Goal: Information Seeking & Learning: Learn about a topic

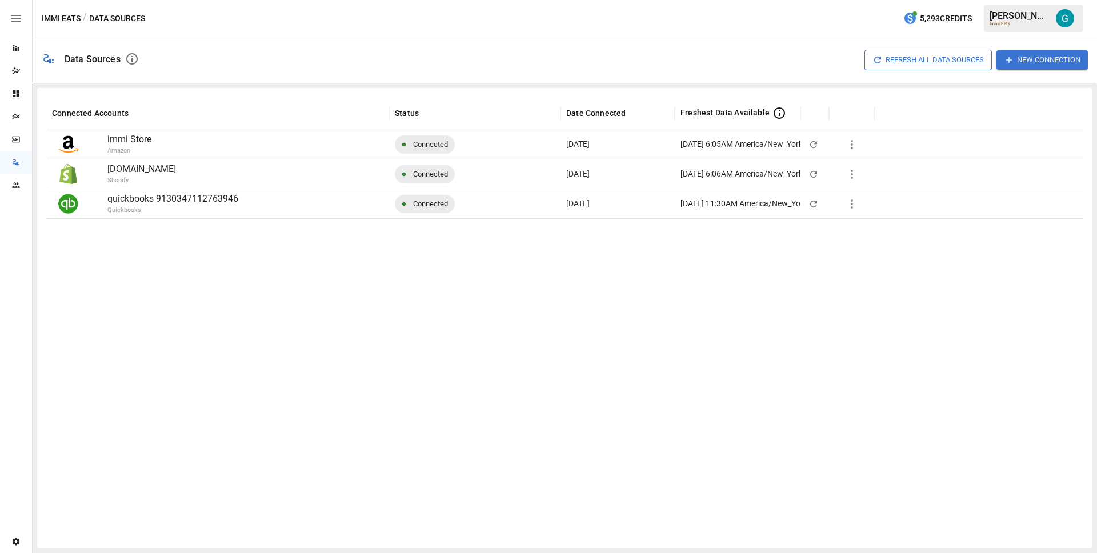
click at [430, 309] on div at bounding box center [564, 378] width 1037 height 321
click at [21, 45] on div "Reports" at bounding box center [16, 47] width 32 height 9
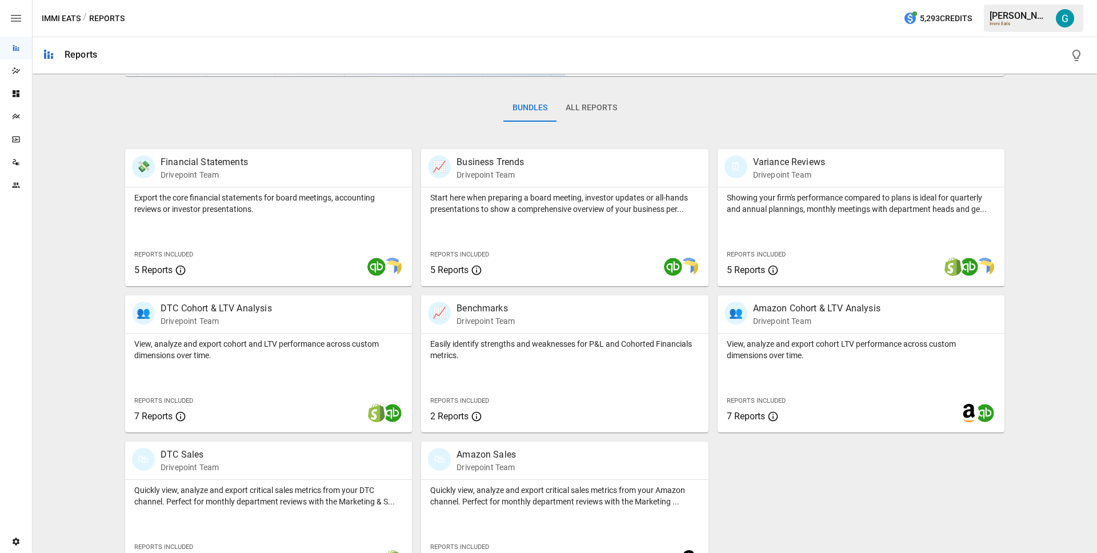
scroll to position [186, 0]
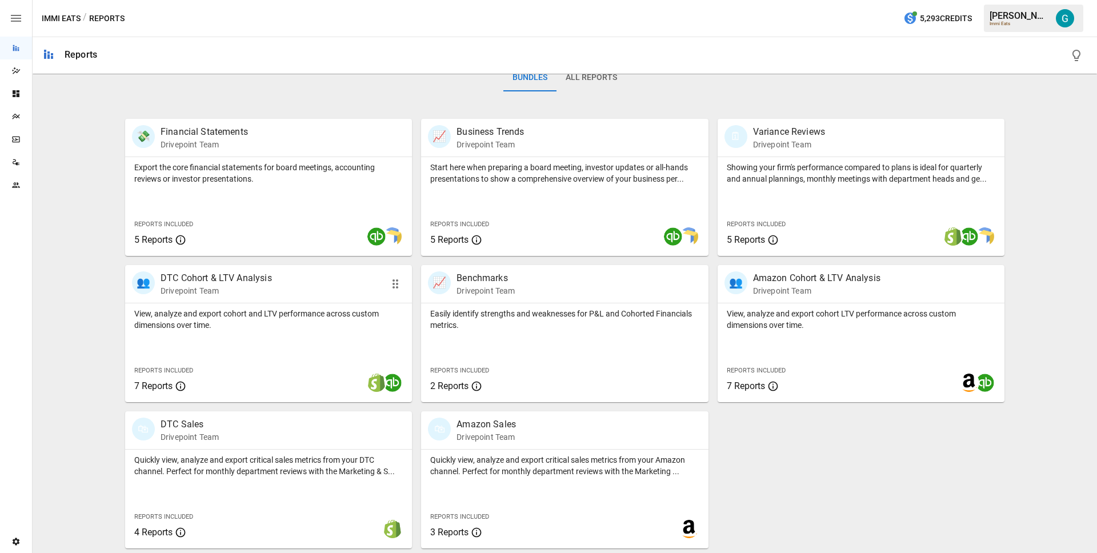
click at [249, 297] on div "👥 DTC Cohort & LTV Analysis Drivepoint Team" at bounding box center [268, 284] width 287 height 38
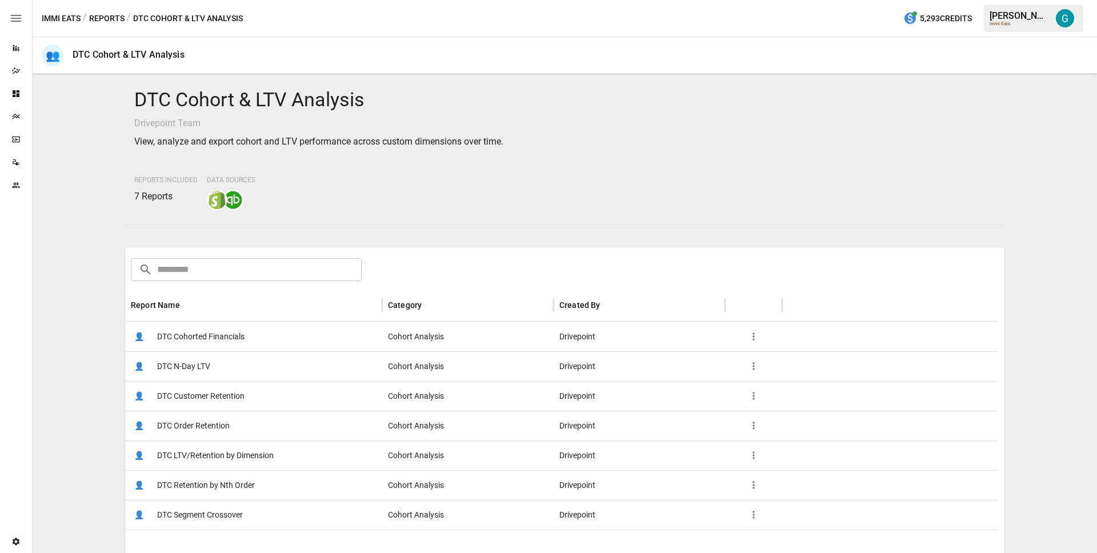
click at [191, 392] on span "DTC Customer Retention" at bounding box center [200, 396] width 87 height 29
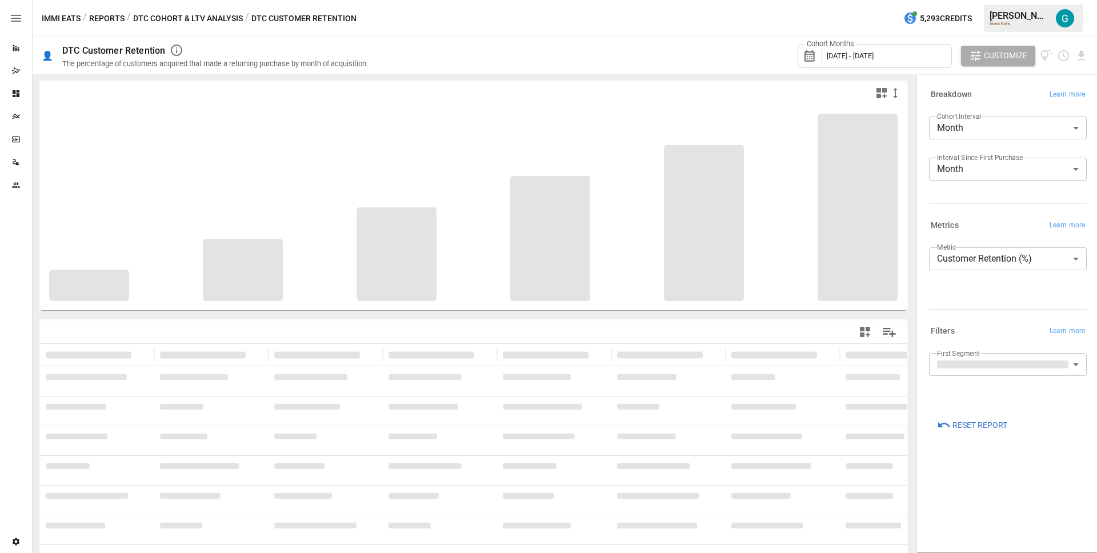
click at [988, 204] on div "Breakdown Learn more Cohort Interval Month ***** ​ Interval Since First Purchas…" at bounding box center [1005, 147] width 162 height 131
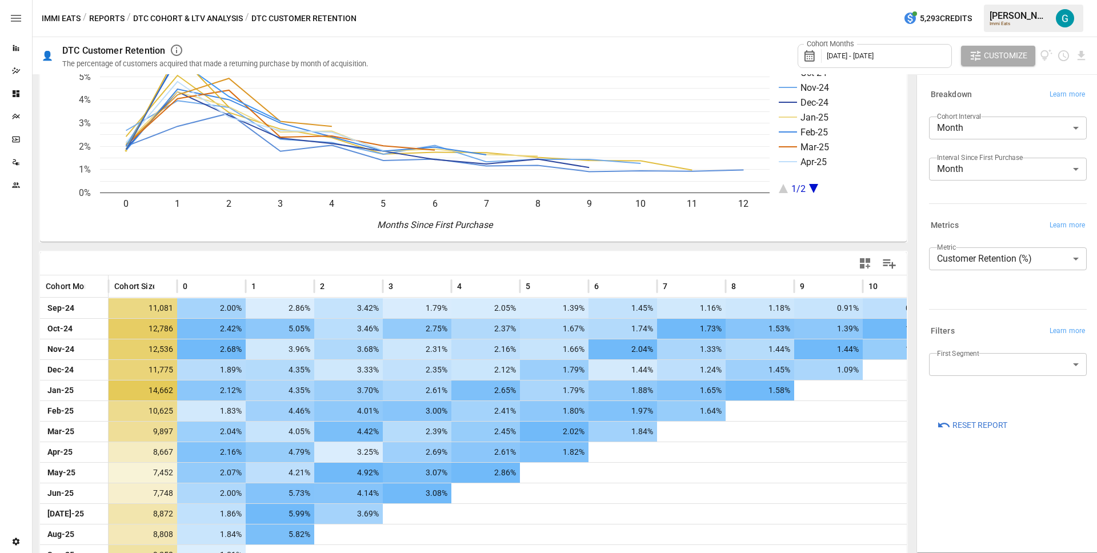
scroll to position [97, 0]
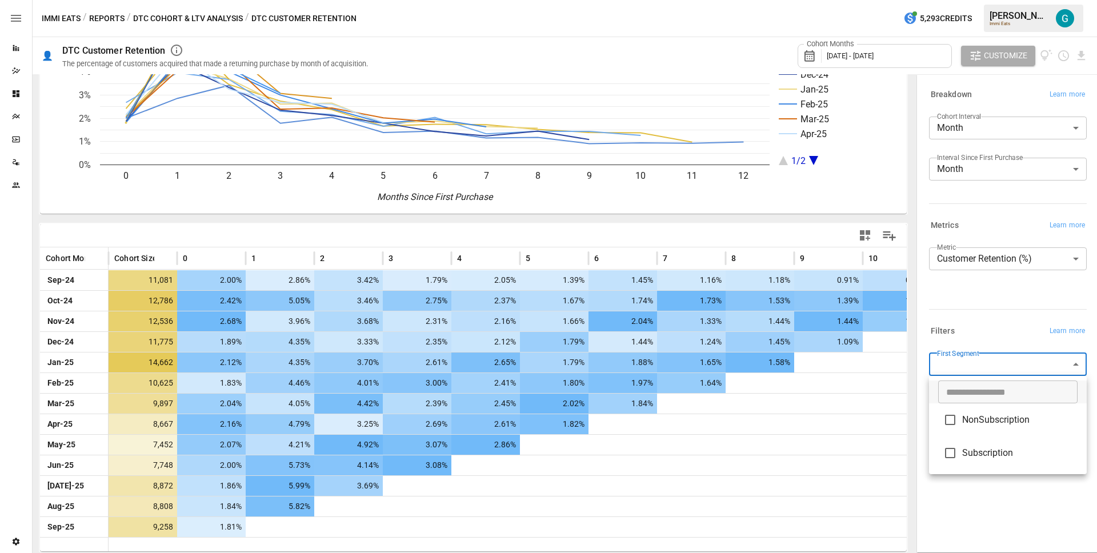
click at [1025, 0] on body "Reports Dazzler Studio Dashboards Plans SmartModel ™ Data Sources Team Settings…" at bounding box center [548, 0] width 1097 height 0
click at [1008, 449] on span "Subscription" at bounding box center [1019, 453] width 115 height 14
click at [997, 320] on div at bounding box center [548, 276] width 1097 height 553
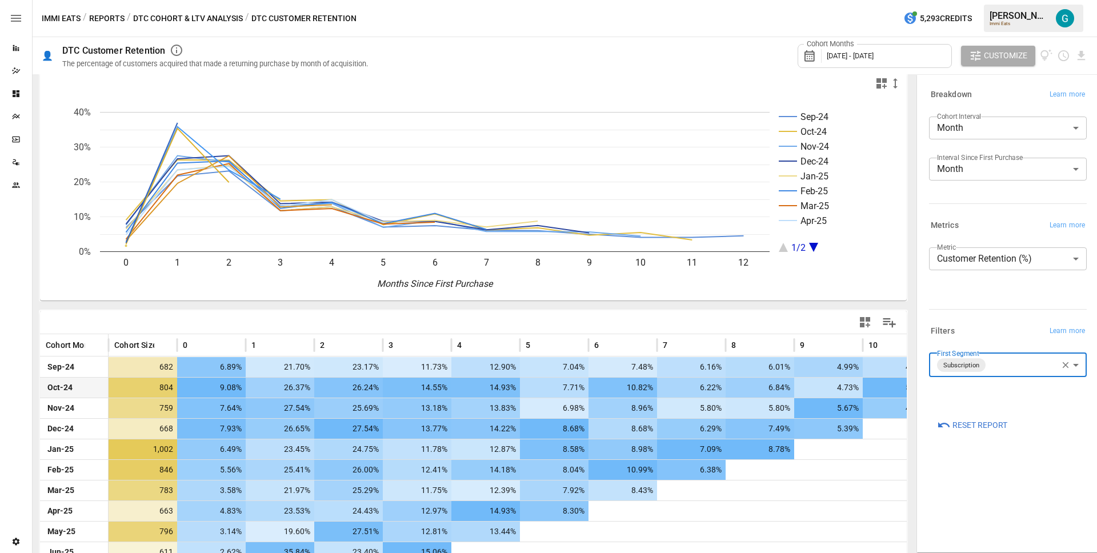
scroll to position [97, 0]
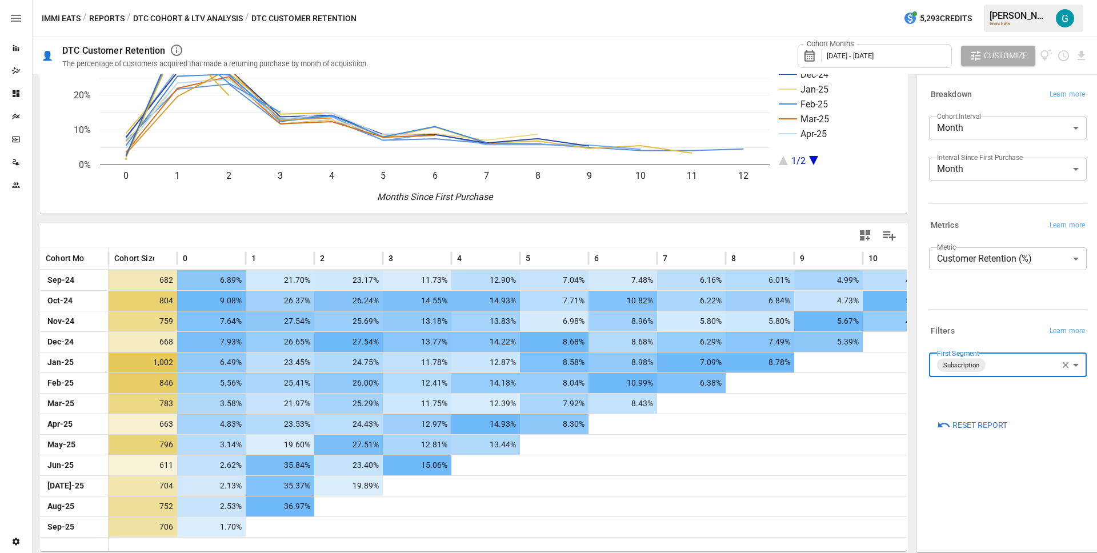
click at [1041, 351] on div "**********" at bounding box center [1005, 379] width 162 height 62
click at [1039, 0] on body "Reports Dazzler Studio Dashboards Plans SmartModel ™ Data Sources Team Settings…" at bounding box center [548, 0] width 1097 height 0
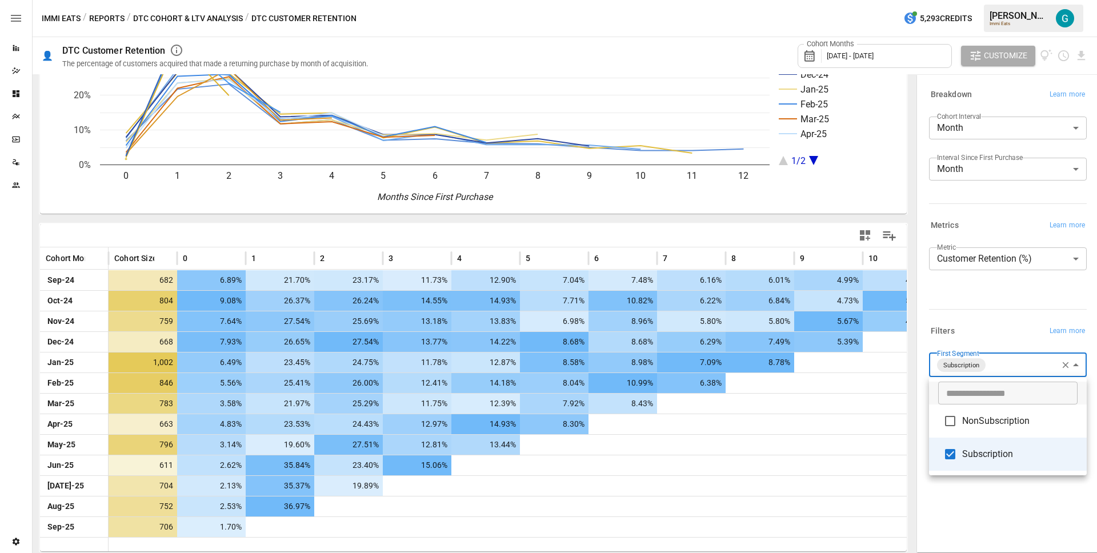
click at [1009, 429] on li "NonSubscription" at bounding box center [1008, 420] width 158 height 33
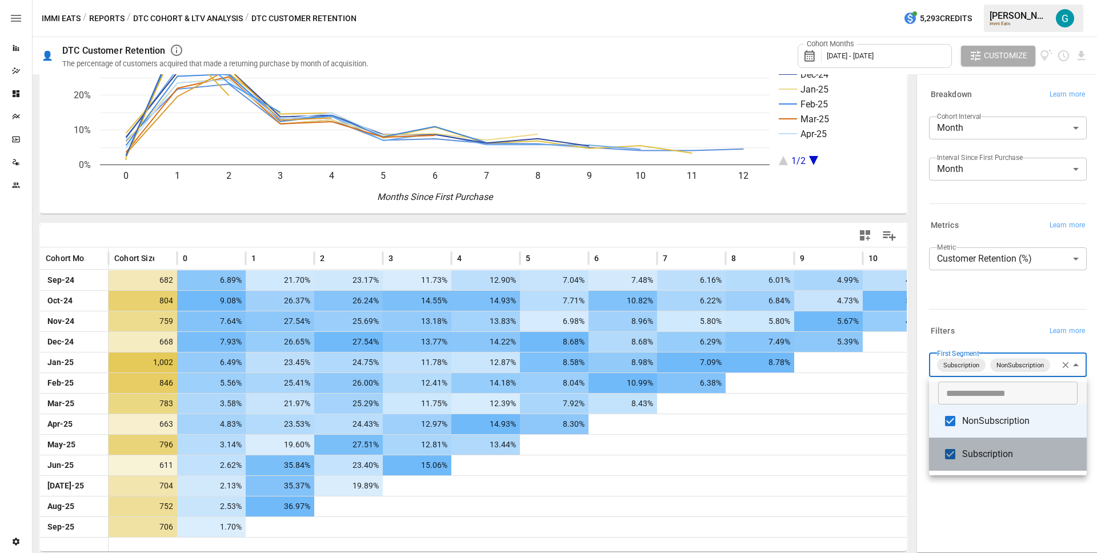
click at [1008, 453] on span "Subscription" at bounding box center [1019, 454] width 115 height 14
type input "**********"
click at [989, 306] on div at bounding box center [548, 276] width 1097 height 553
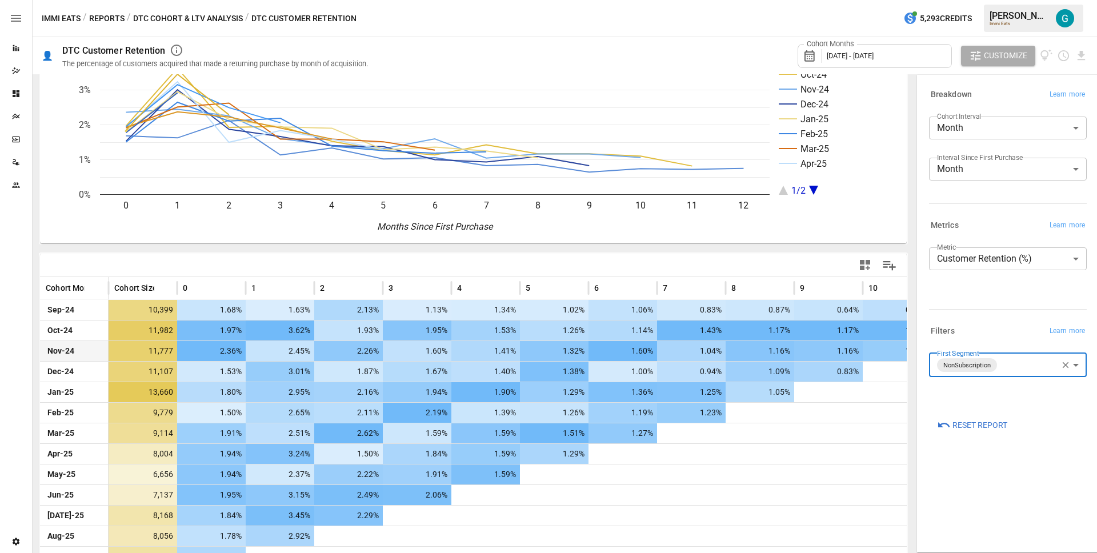
scroll to position [97, 0]
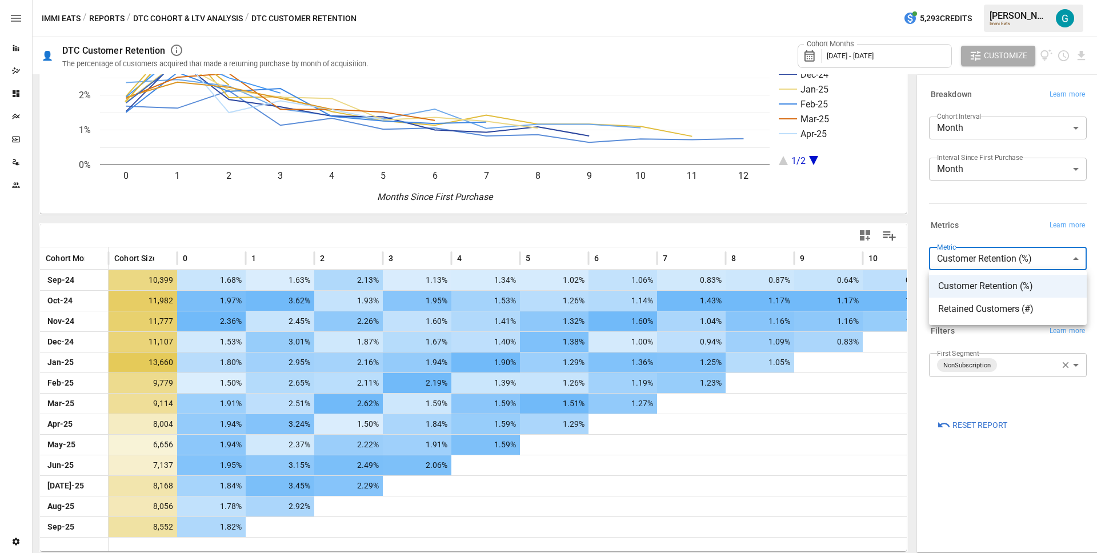
click at [981, 0] on body "Reports Dazzler Studio Dashboards Plans SmartModel ™ Data Sources Team Settings…" at bounding box center [548, 0] width 1097 height 0
click at [991, 306] on span "Retained Customers (#)" at bounding box center [1007, 309] width 139 height 14
type input "**********"
click at [981, 214] on div "Metrics Learn more" at bounding box center [1005, 223] width 162 height 21
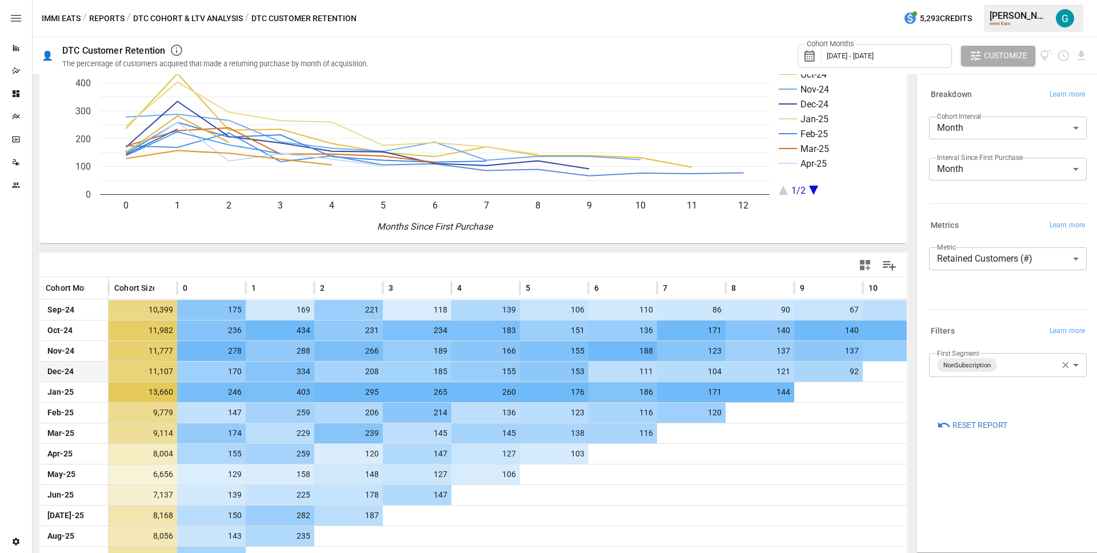
scroll to position [97, 0]
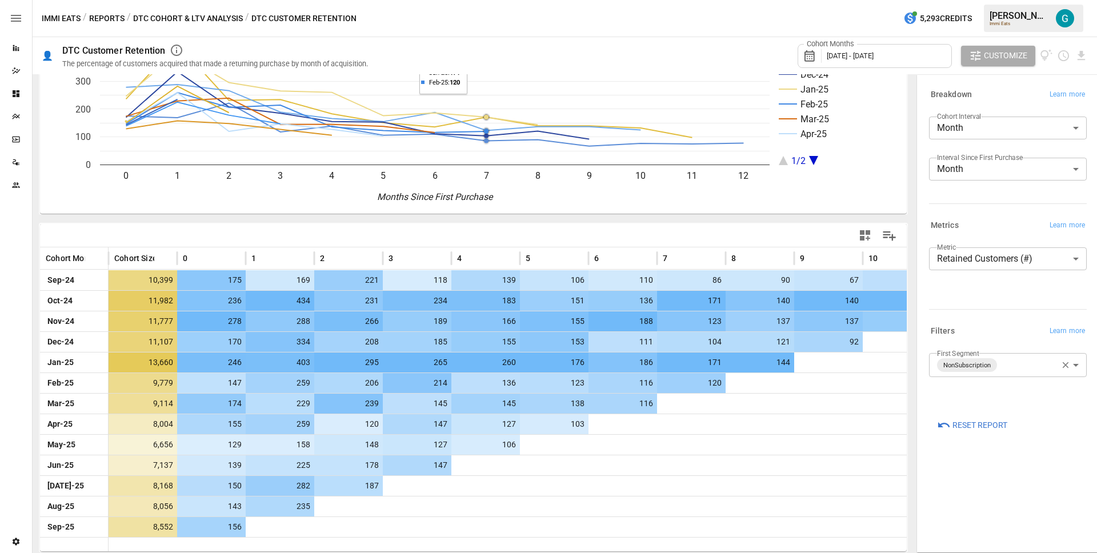
click at [983, 0] on body "Reports Dazzler Studio Dashboards Plans SmartModel ™ Data Sources Team Settings…" at bounding box center [548, 0] width 1097 height 0
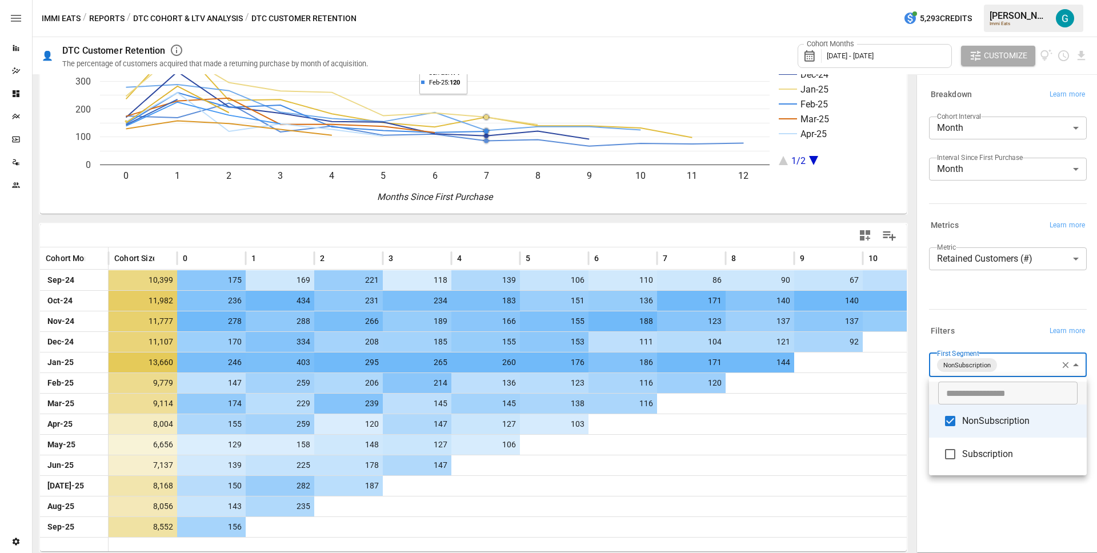
click at [997, 443] on li "Subscription" at bounding box center [1008, 454] width 158 height 33
type input "**********"
click at [982, 333] on div at bounding box center [548, 276] width 1097 height 553
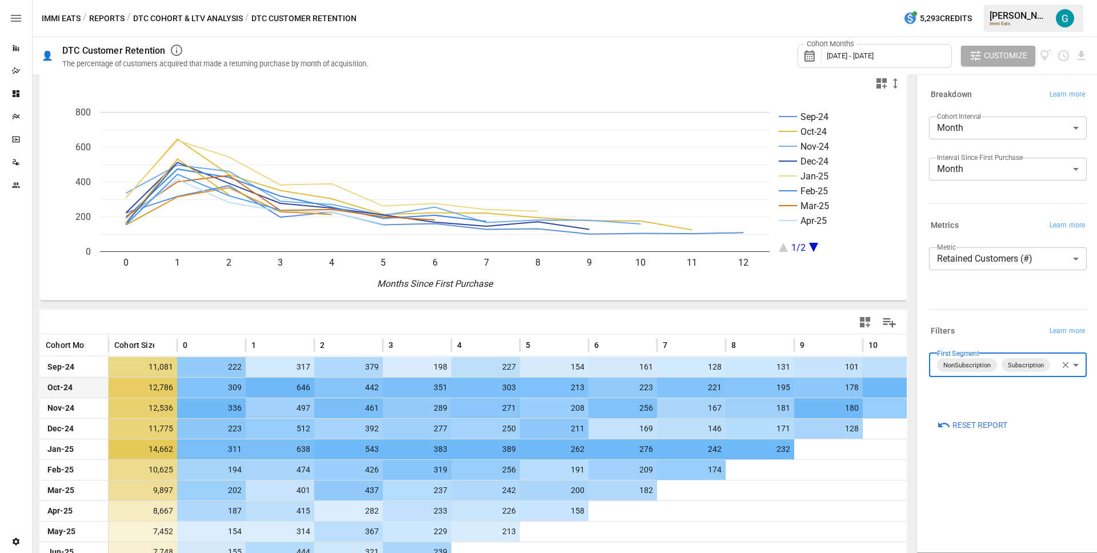
scroll to position [97, 0]
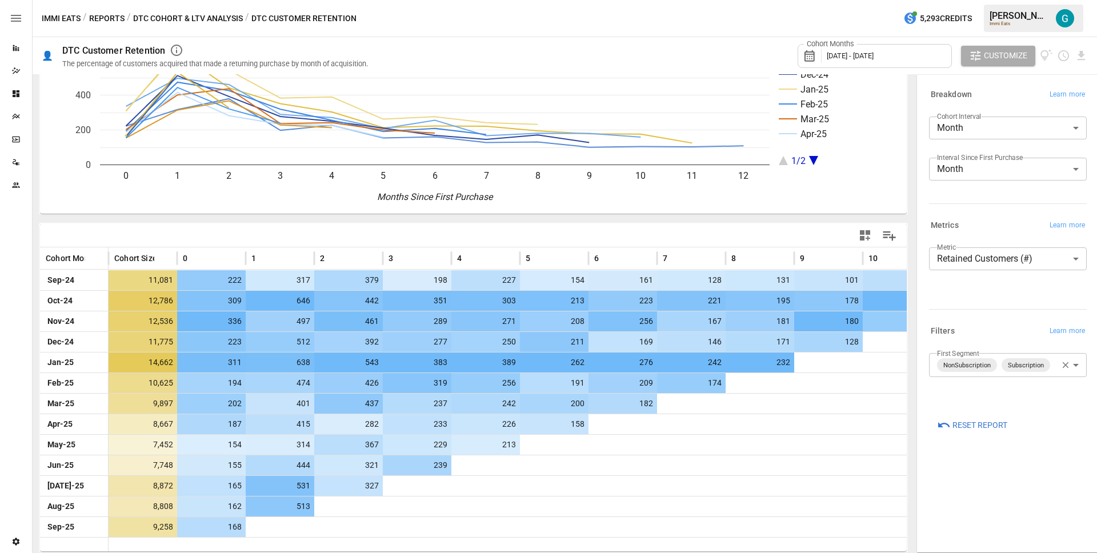
click at [975, 206] on div "Breakdown Learn more Cohort Interval Month ***** ​ Interval Since First Purchas…" at bounding box center [1005, 147] width 162 height 131
click at [984, 0] on body "Reports Dazzler Studio Dashboards Plans SmartModel ™ Data Sources Team Settings…" at bounding box center [548, 0] width 1097 height 0
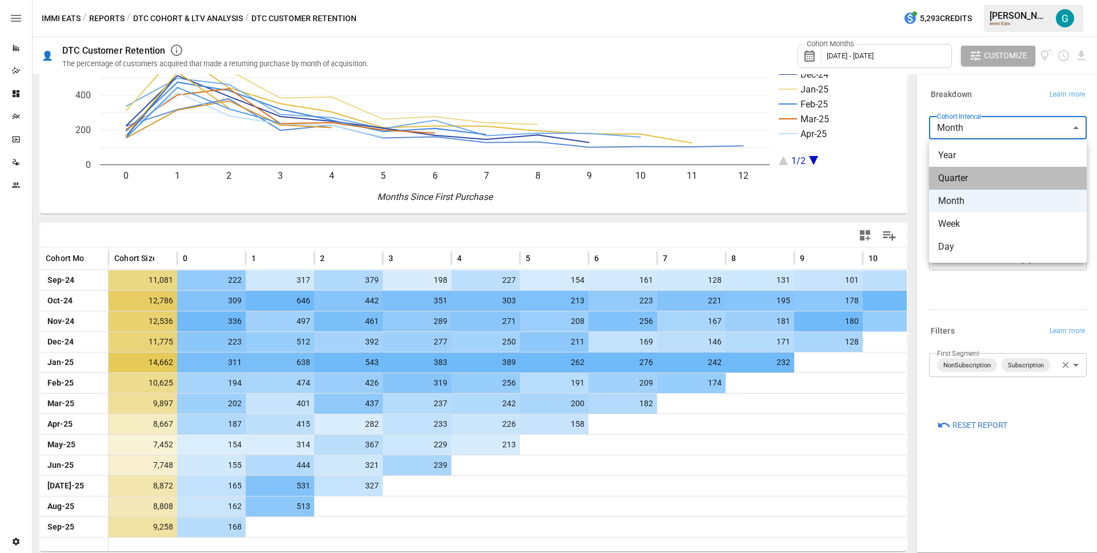
click at [977, 175] on span "Quarter" at bounding box center [1007, 178] width 139 height 14
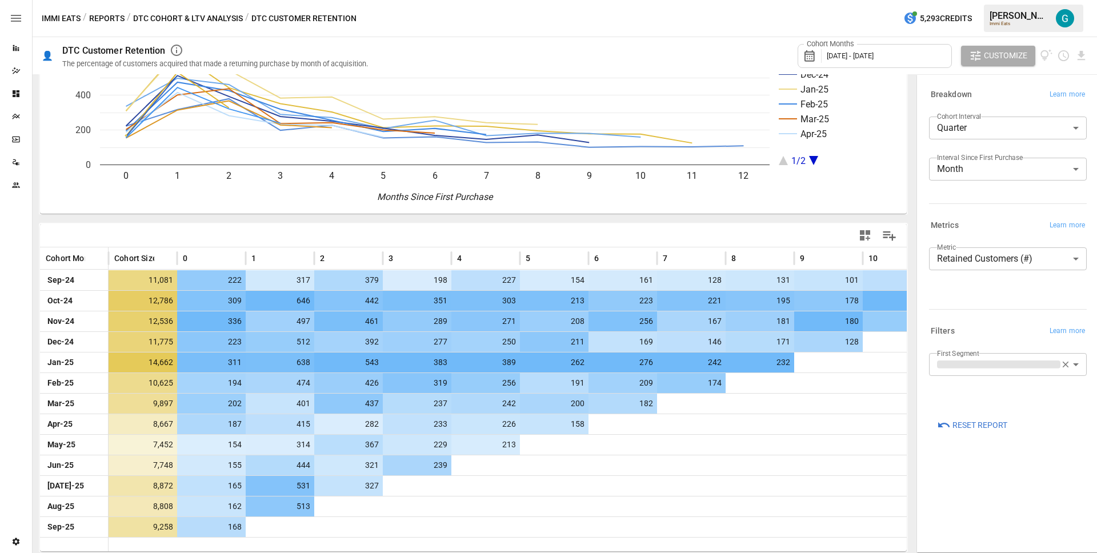
click at [999, 98] on div "Breakdown Learn more" at bounding box center [1008, 95] width 158 height 16
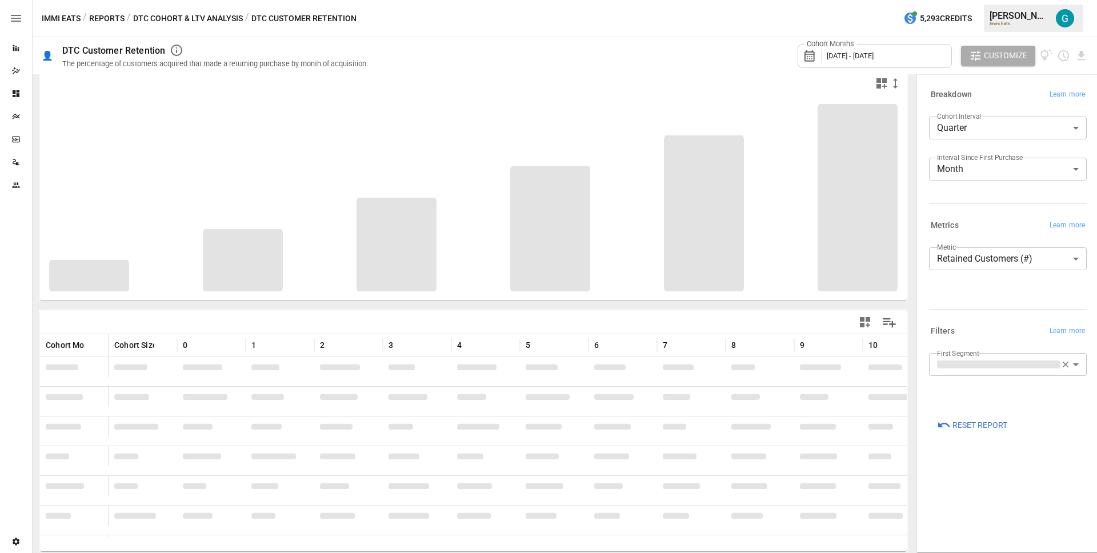
click at [975, 199] on div at bounding box center [1005, 201] width 162 height 5
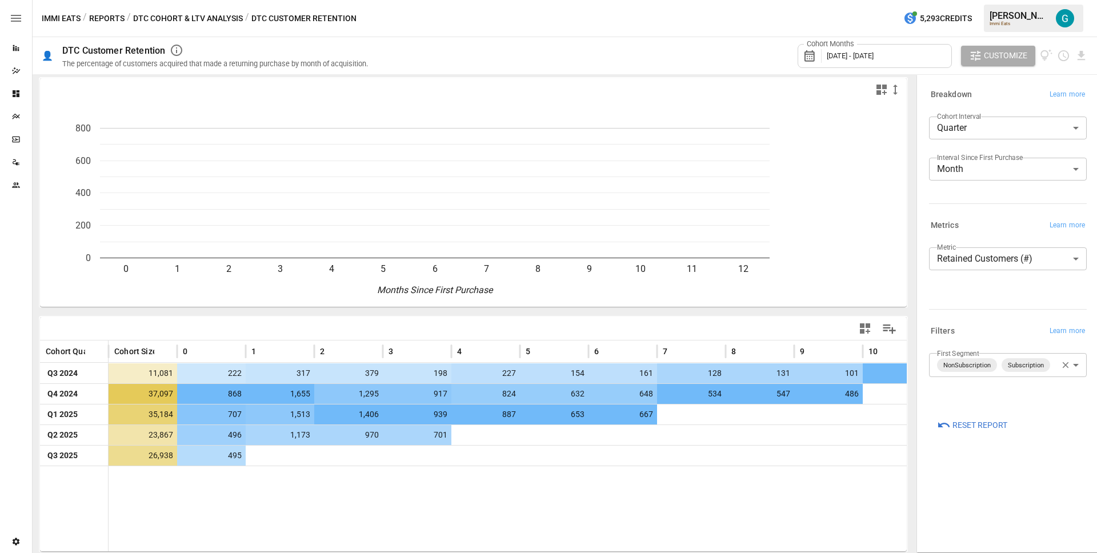
scroll to position [3, 0]
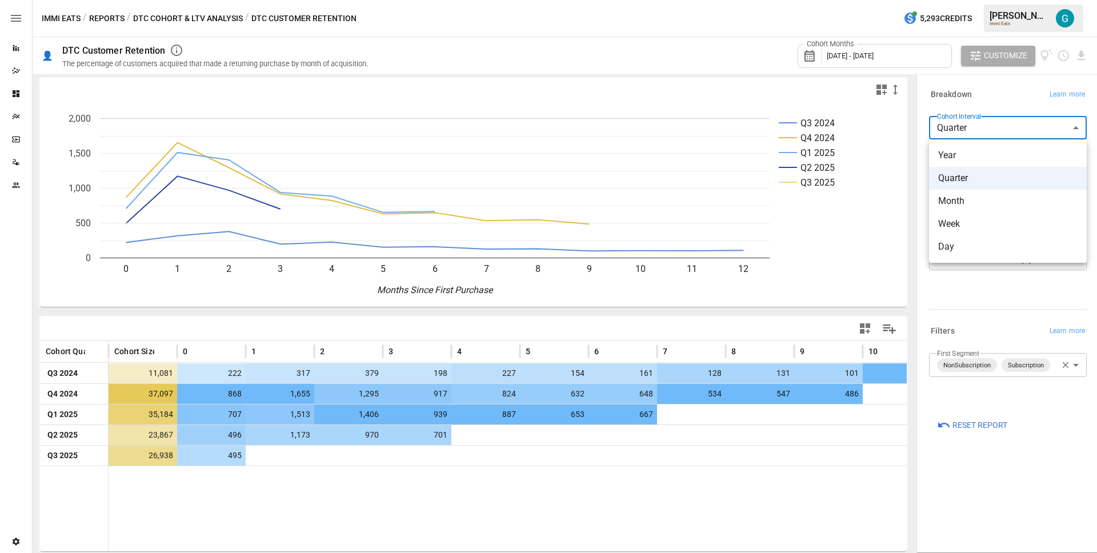
click at [986, 0] on body "**********" at bounding box center [548, 0] width 1097 height 0
click at [975, 207] on span "Month" at bounding box center [1007, 201] width 139 height 14
type input "*****"
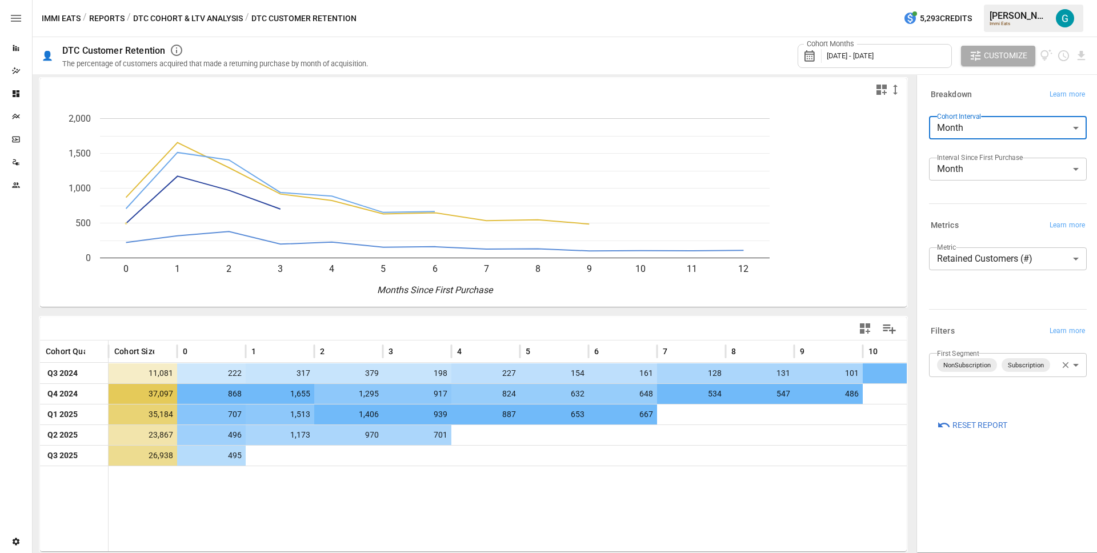
click at [985, 0] on body "**********" at bounding box center [548, 0] width 1097 height 0
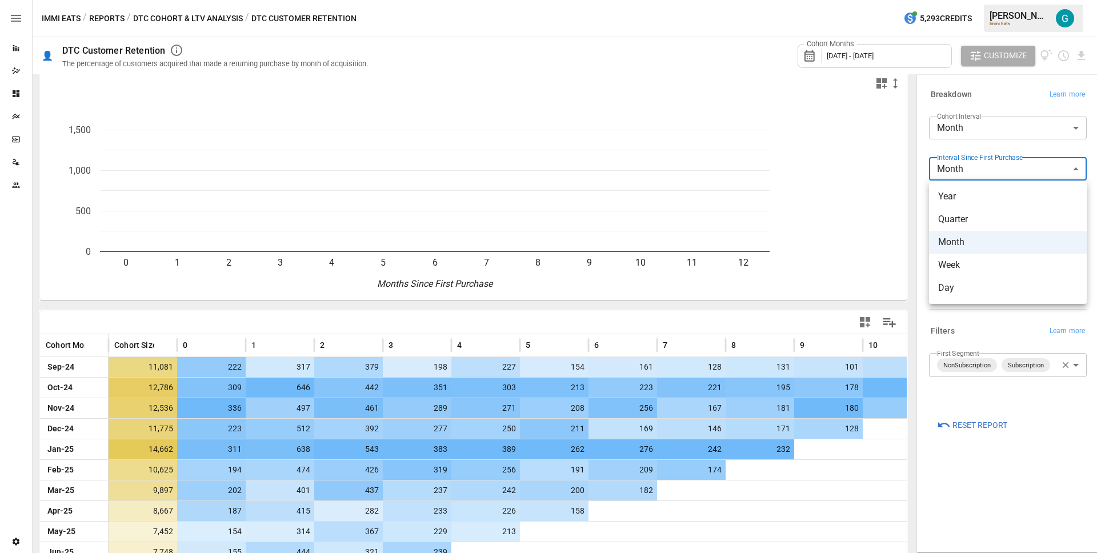
scroll to position [10, 0]
click at [973, 219] on span "Quarter" at bounding box center [1007, 220] width 139 height 14
type input "*******"
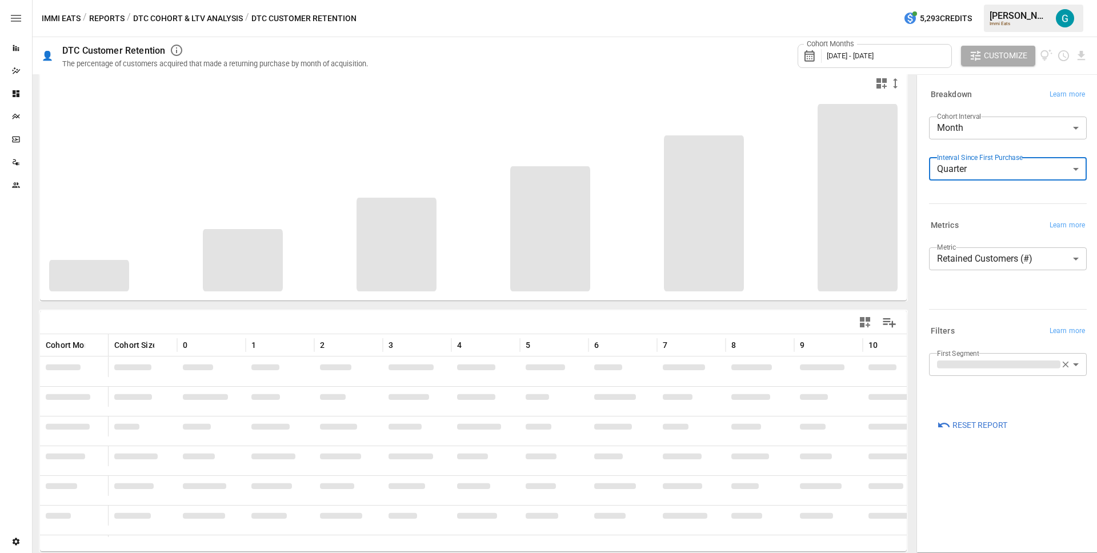
click at [976, 204] on div "Breakdown Learn more Cohort Interval Month ***** ​ Interval Since First Purchas…" at bounding box center [1005, 147] width 162 height 131
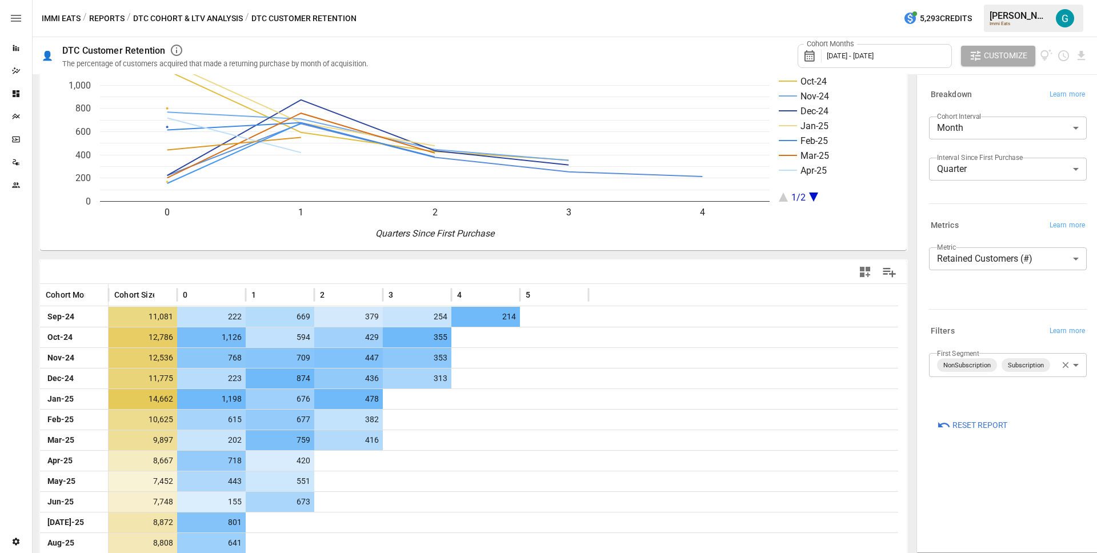
scroll to position [88, 0]
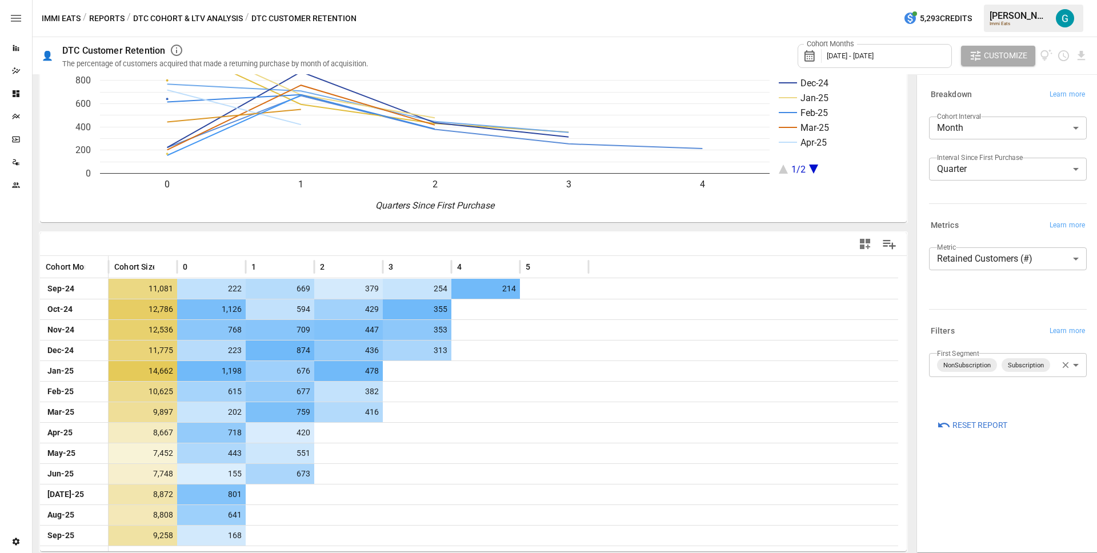
click at [990, 0] on body "Reports Dazzler Studio Dashboards Plans SmartModel ™ Data Sources Team Settings…" at bounding box center [548, 0] width 1097 height 0
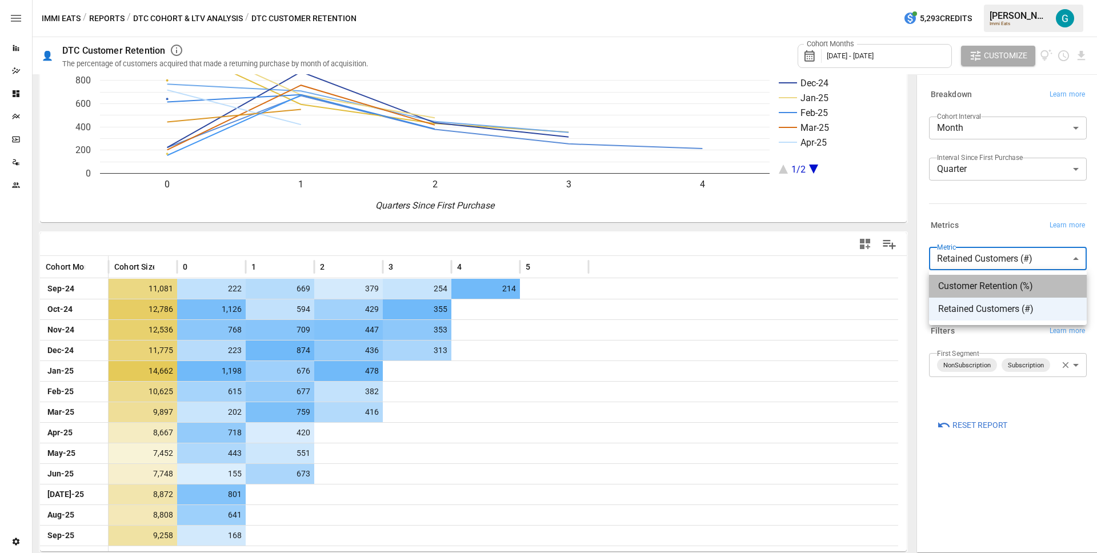
click at [984, 296] on li "Customer Retention (%)" at bounding box center [1008, 286] width 158 height 23
type input "**********"
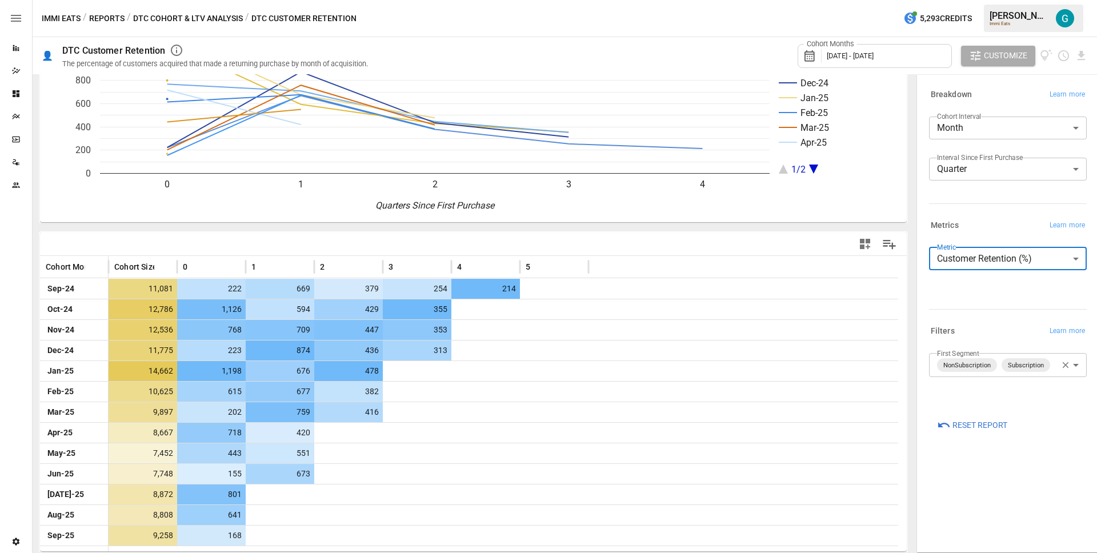
click at [980, 221] on div "Metrics Learn more" at bounding box center [1008, 226] width 158 height 16
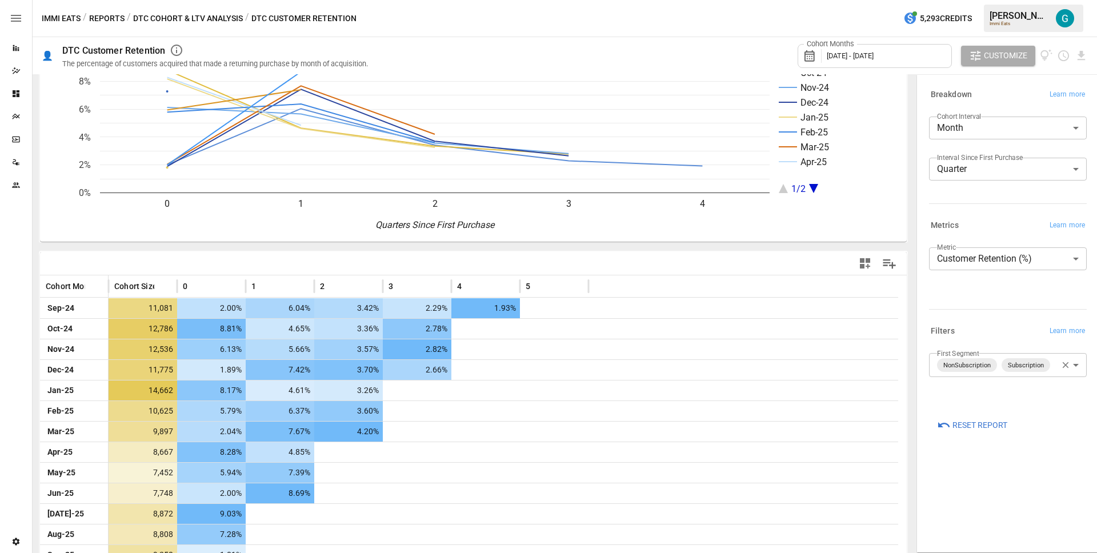
scroll to position [88, 0]
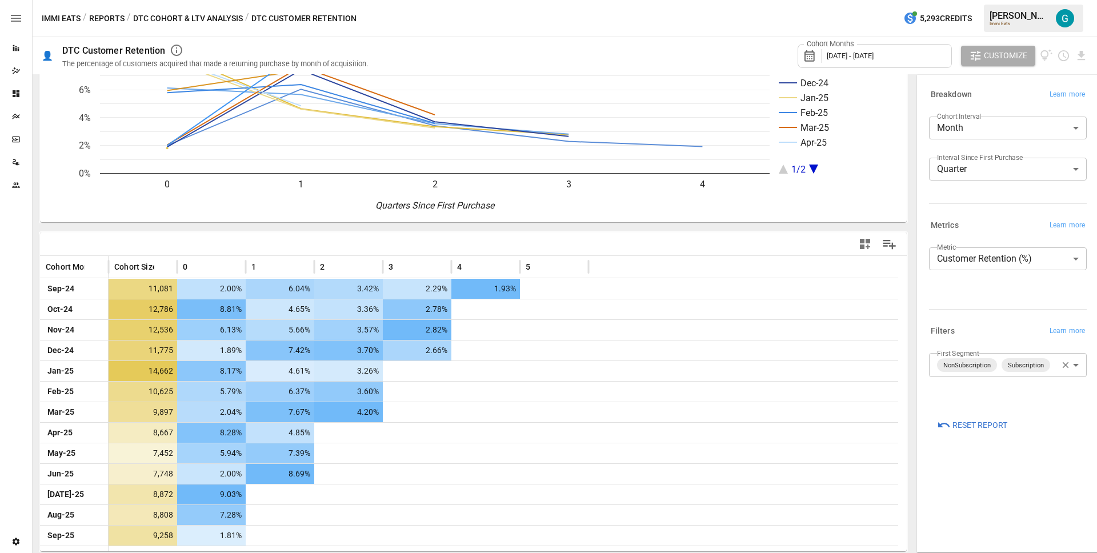
click at [873, 57] on span "[DATE] - [DATE]" at bounding box center [850, 55] width 47 height 9
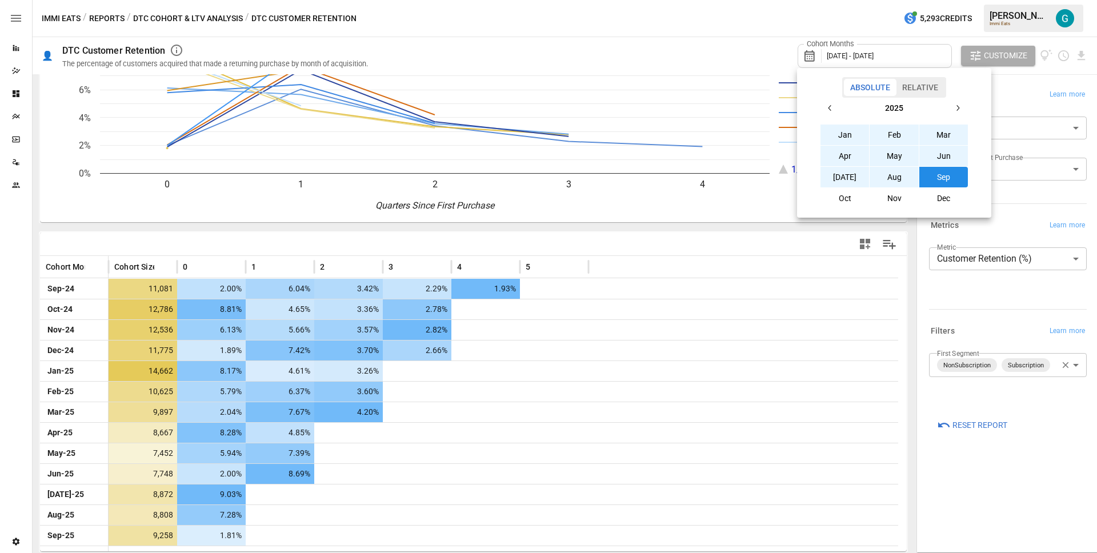
click at [832, 106] on icon "button" at bounding box center [829, 107] width 9 height 9
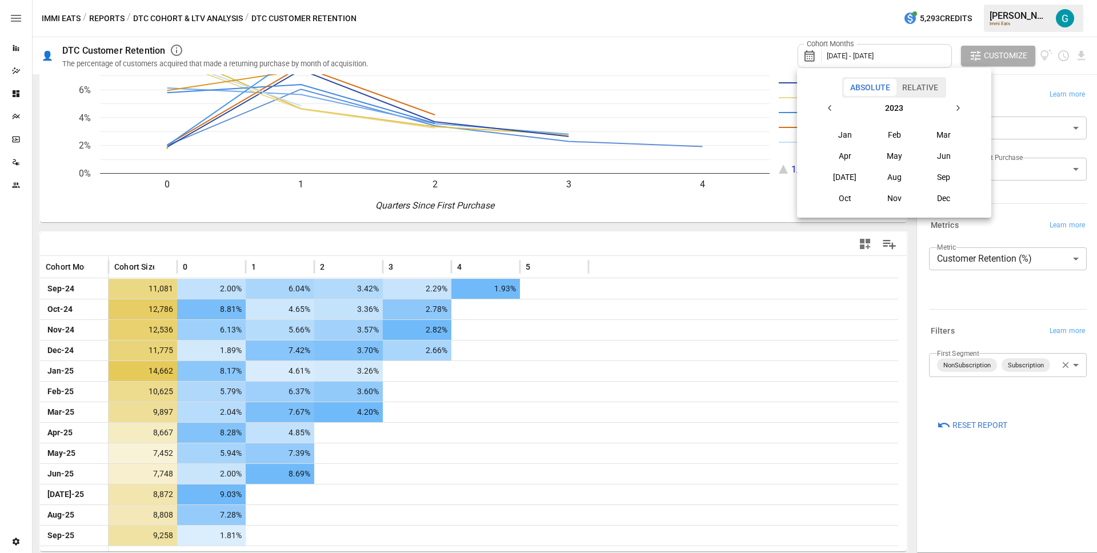
click at [832, 106] on icon "button" at bounding box center [829, 107] width 9 height 9
click at [831, 105] on icon "button" at bounding box center [829, 107] width 9 height 9
click at [828, 103] on button "button" at bounding box center [830, 108] width 21 height 21
click at [840, 137] on button "Jan" at bounding box center [844, 135] width 49 height 21
click at [953, 109] on icon "button" at bounding box center [957, 107] width 9 height 9
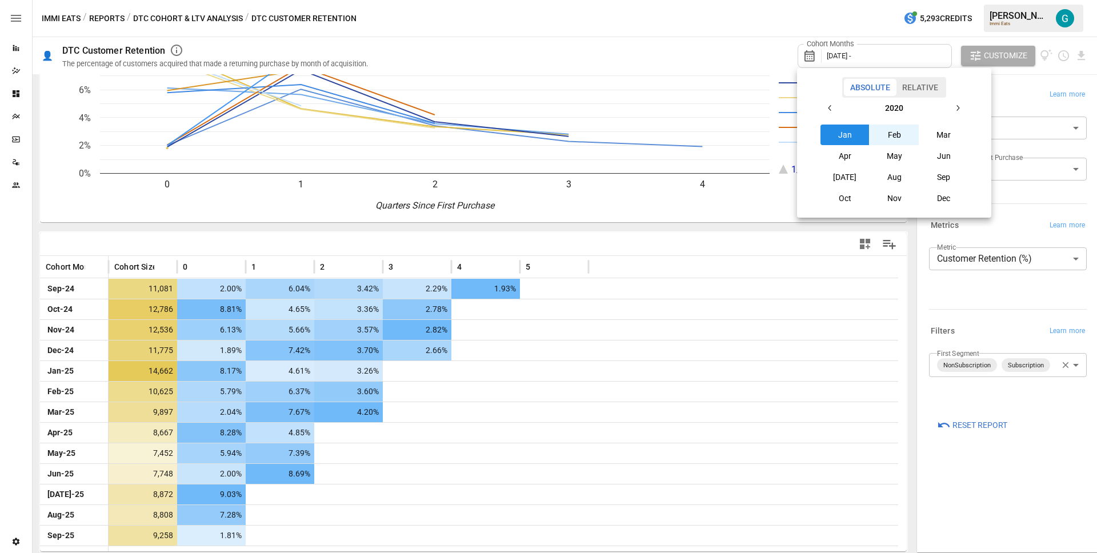
click at [953, 109] on icon "button" at bounding box center [957, 107] width 9 height 9
click at [956, 117] on button "button" at bounding box center [957, 108] width 21 height 21
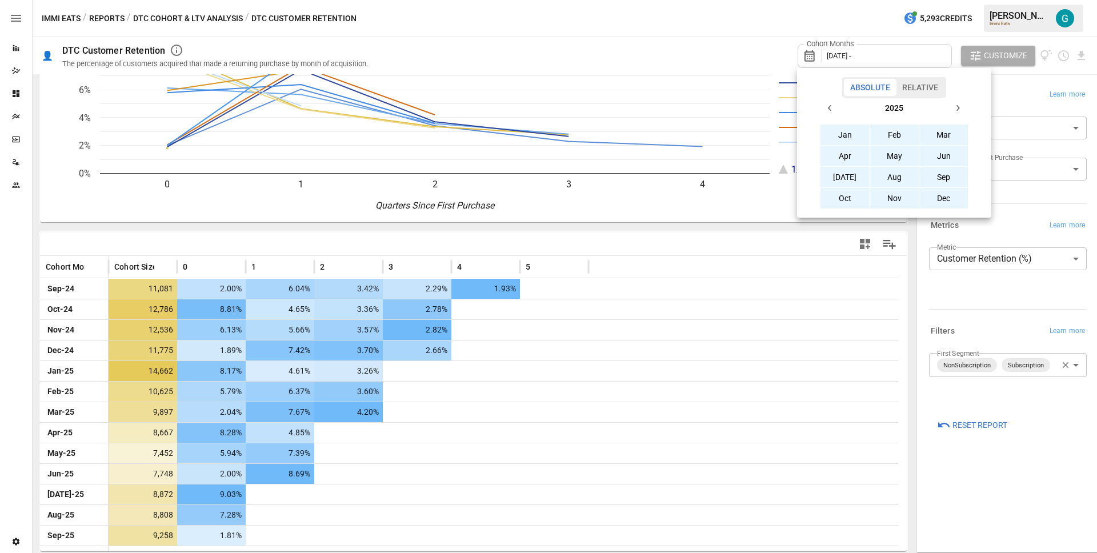
click at [947, 194] on button "Dec" at bounding box center [943, 198] width 49 height 21
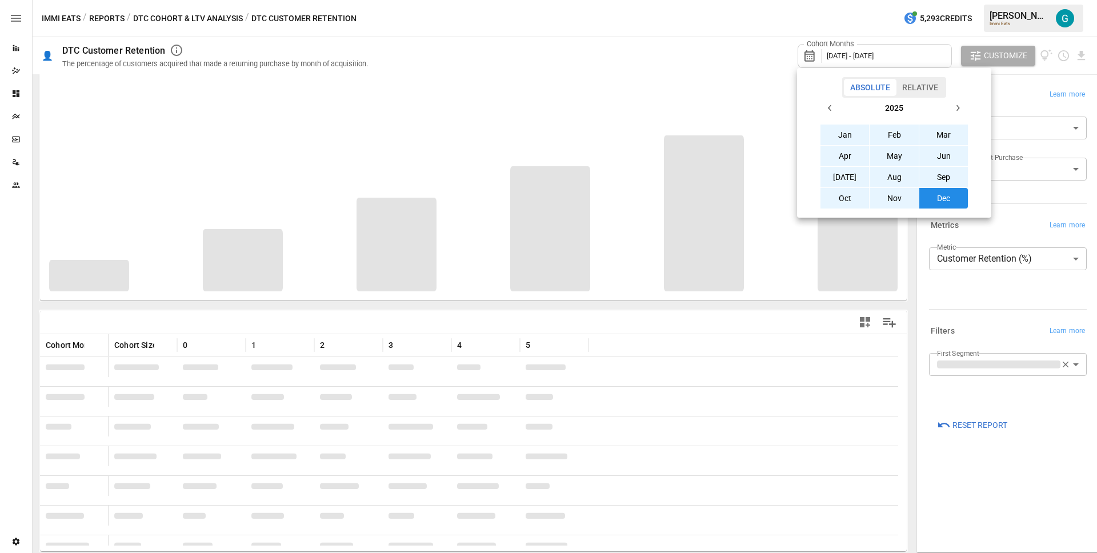
click at [997, 467] on div at bounding box center [548, 276] width 1097 height 553
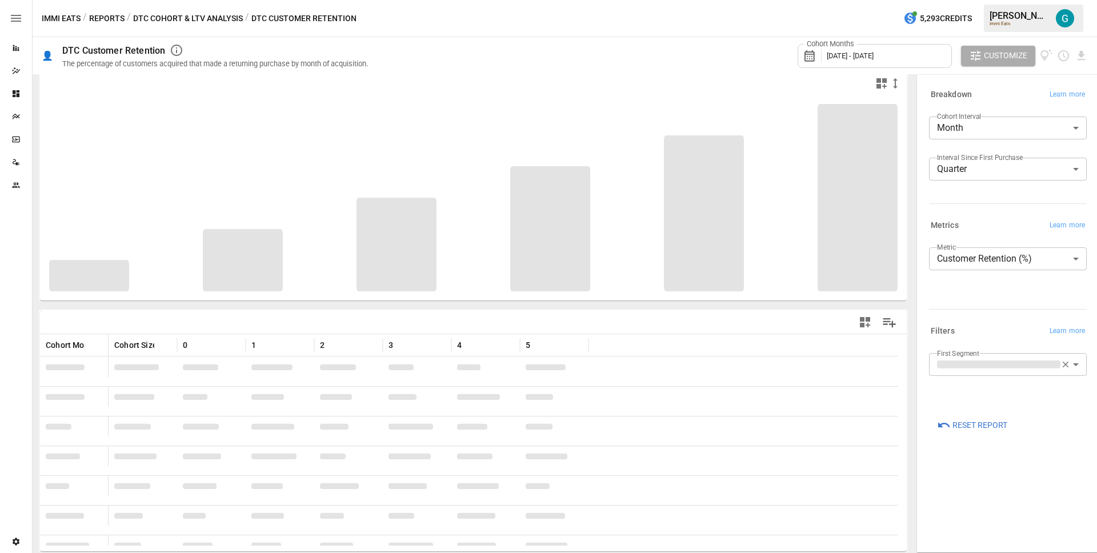
click at [975, 295] on div "**********" at bounding box center [1008, 275] width 158 height 57
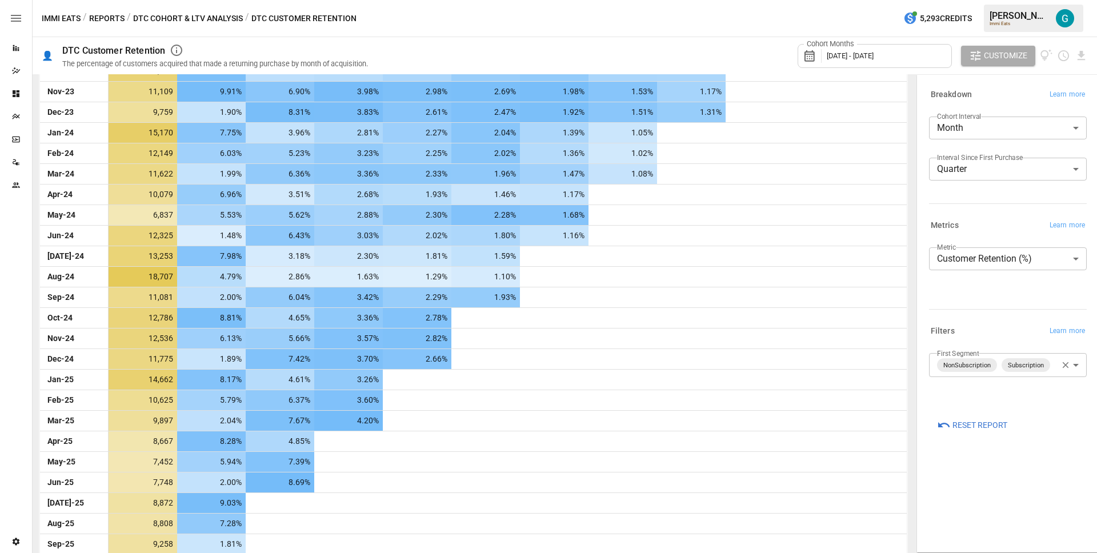
scroll to position [1063, 0]
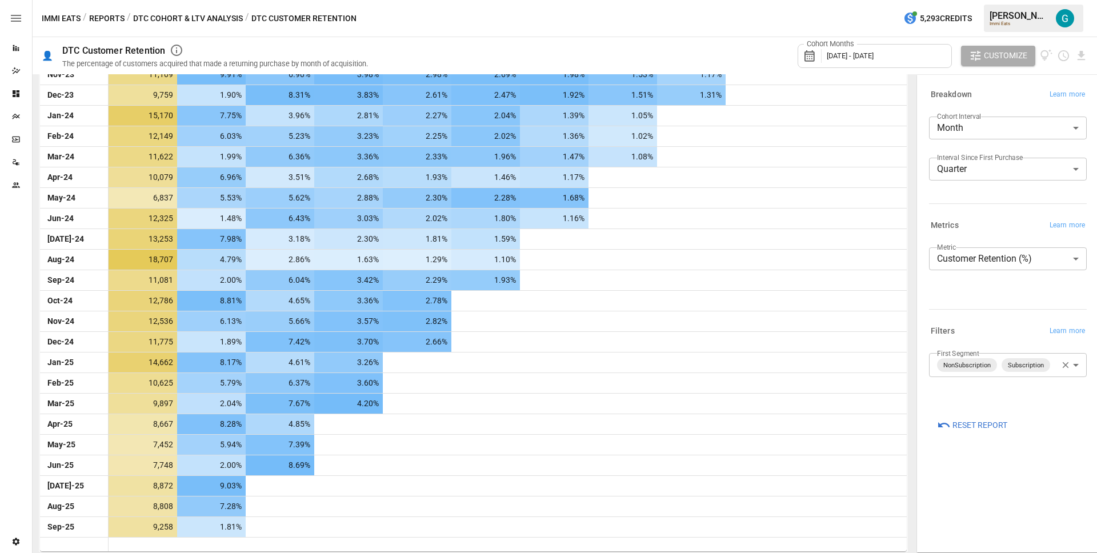
click at [872, 56] on span "[DATE] - [DATE]" at bounding box center [850, 55] width 47 height 9
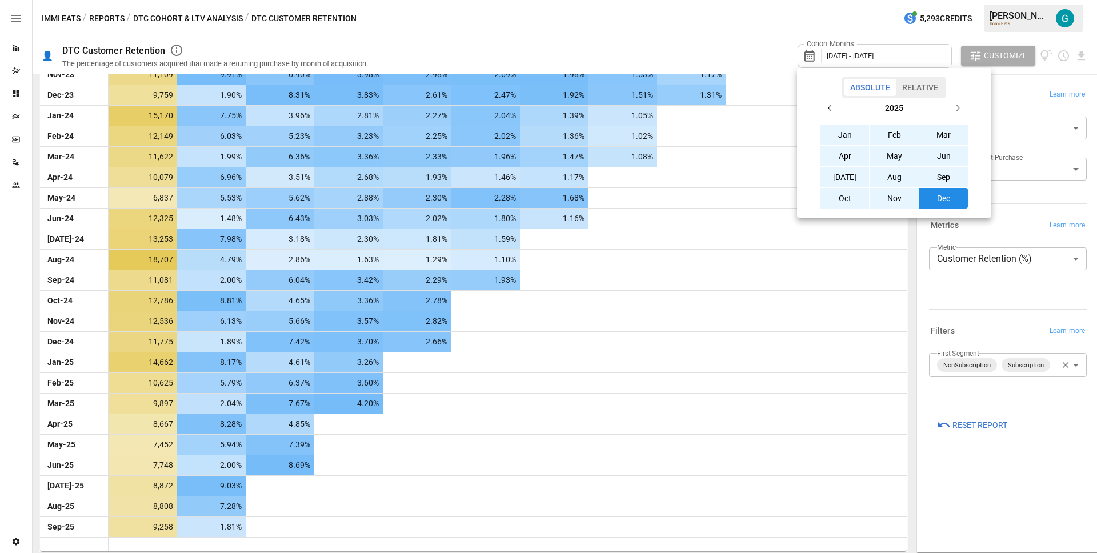
click at [962, 433] on div at bounding box center [548, 276] width 1097 height 553
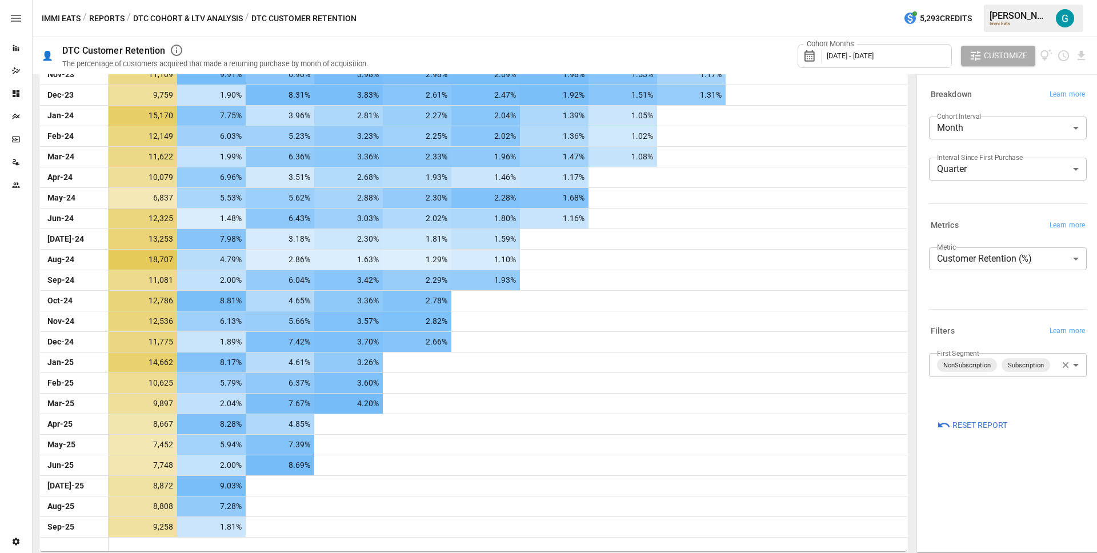
click at [1051, 0] on body "Reports Dazzler Studio Dashboards Plans SmartModel ™ Data Sources Team Settings…" at bounding box center [548, 0] width 1097 height 0
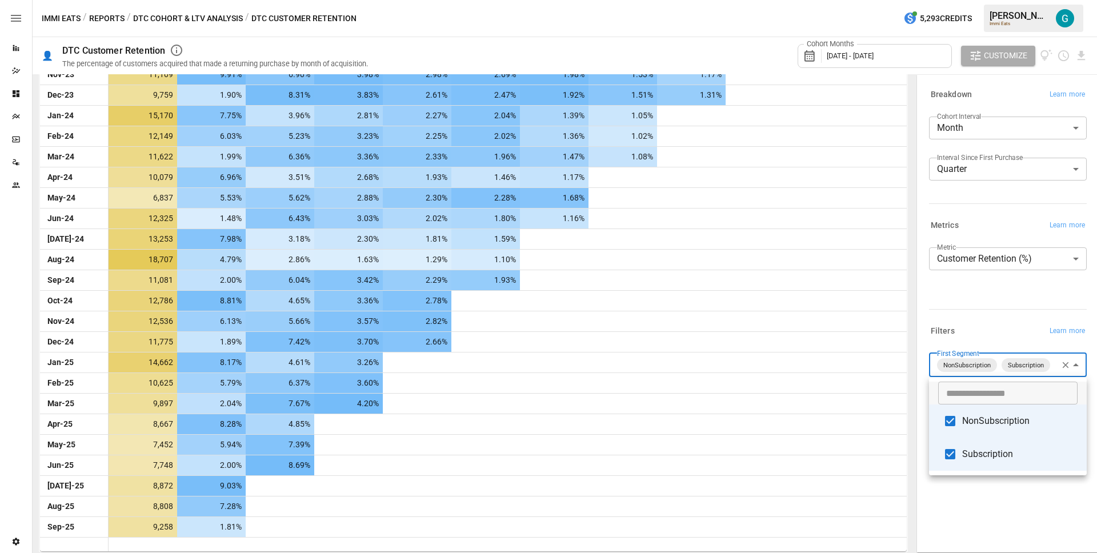
drag, startPoint x: 1004, startPoint y: 451, endPoint x: 1001, endPoint y: 433, distance: 18.6
click at [1004, 451] on span "Subscription" at bounding box center [1019, 454] width 115 height 14
type input "**********"
click at [995, 316] on div at bounding box center [548, 276] width 1097 height 553
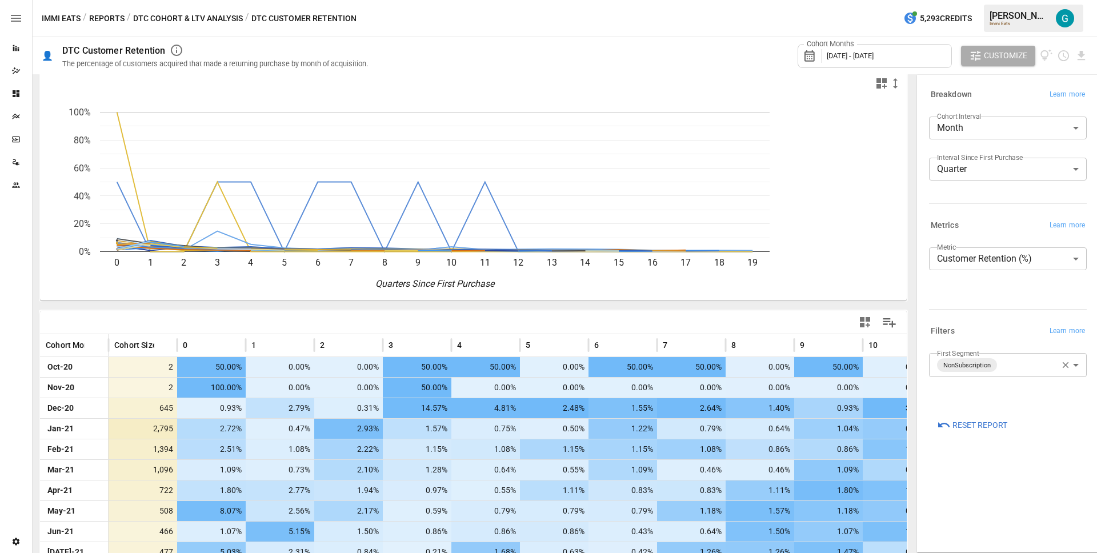
scroll to position [1063, 0]
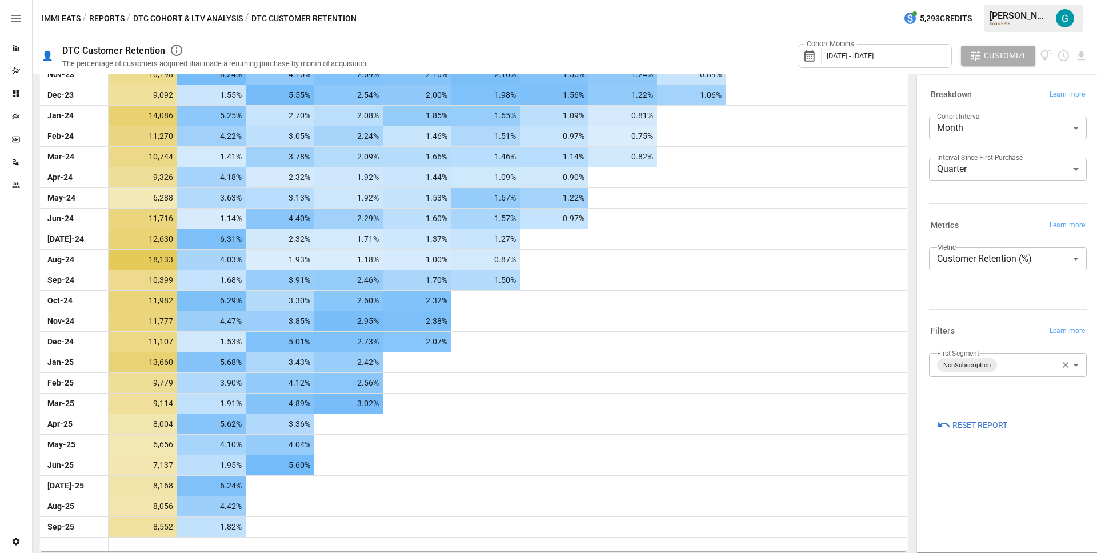
drag, startPoint x: 1053, startPoint y: 480, endPoint x: 1045, endPoint y: 476, distance: 9.2
click at [1054, 480] on div "**********" at bounding box center [1008, 314] width 176 height 472
click at [966, 425] on span "Reset Report" at bounding box center [979, 425] width 55 height 14
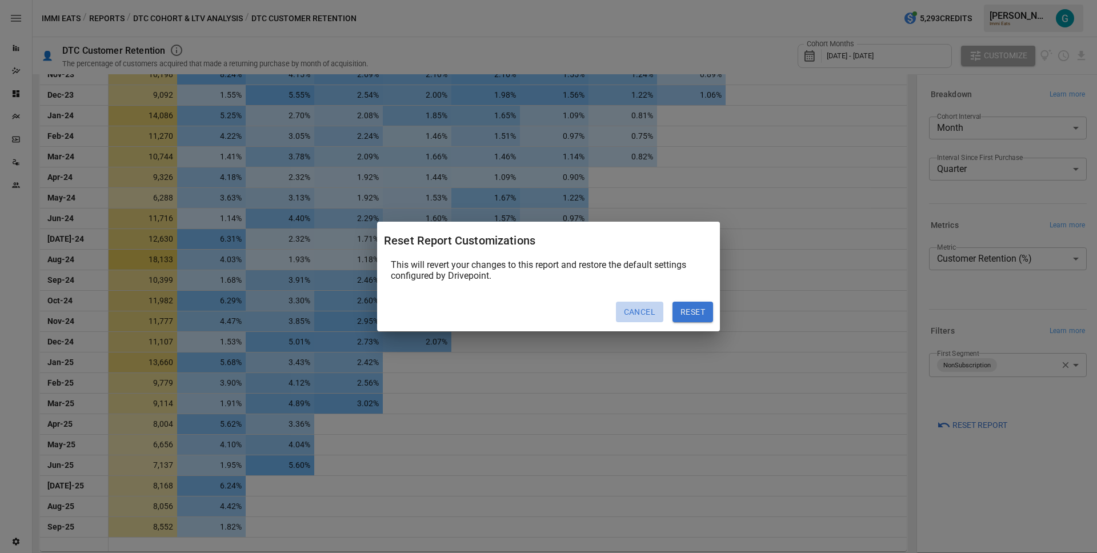
click at [652, 314] on button "Cancel" at bounding box center [639, 312] width 47 height 21
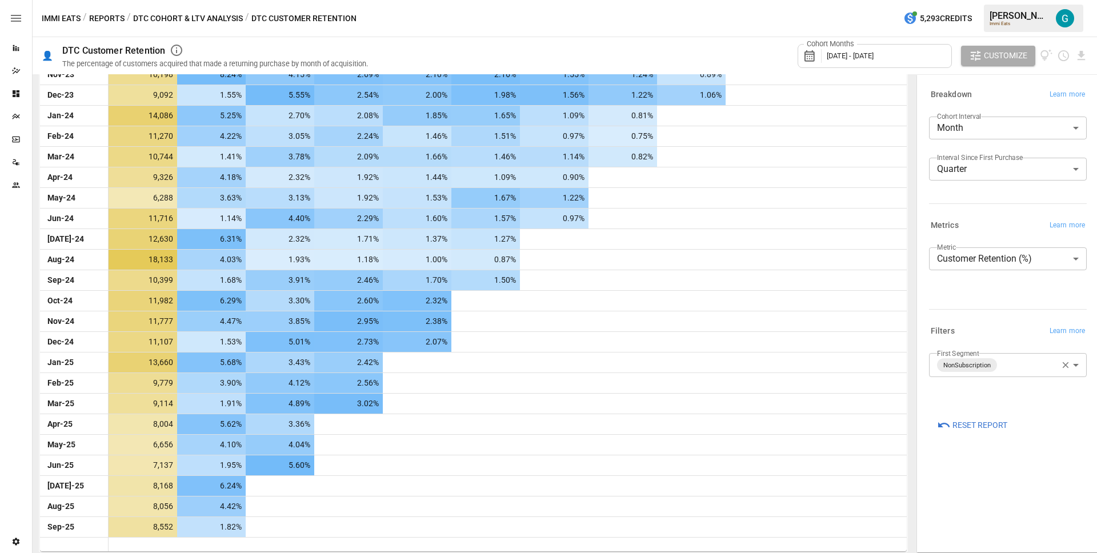
click at [975, 428] on span "Reset Report" at bounding box center [979, 425] width 55 height 14
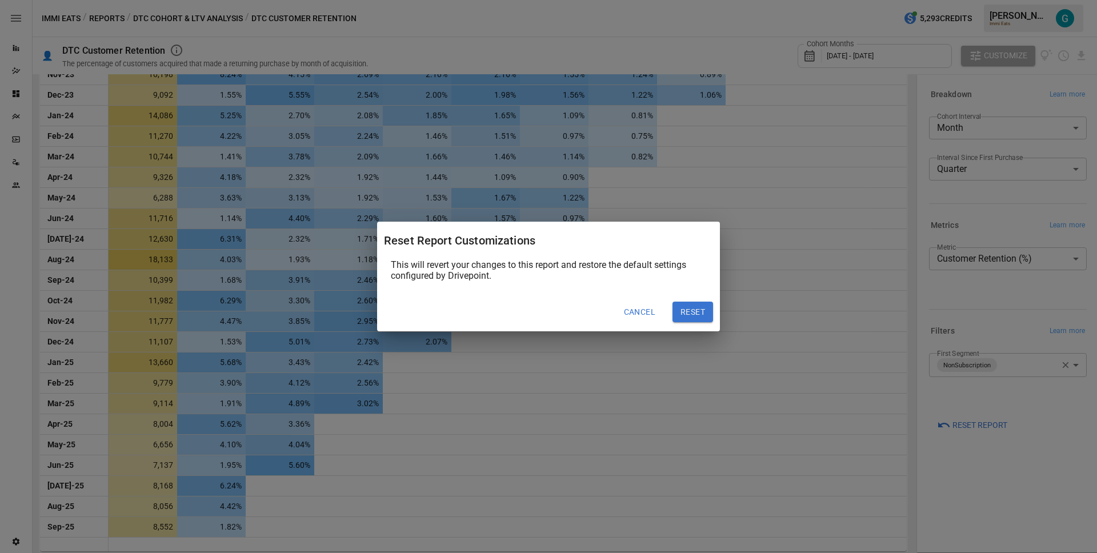
click at [704, 315] on button "Reset" at bounding box center [692, 312] width 41 height 21
type input "*****"
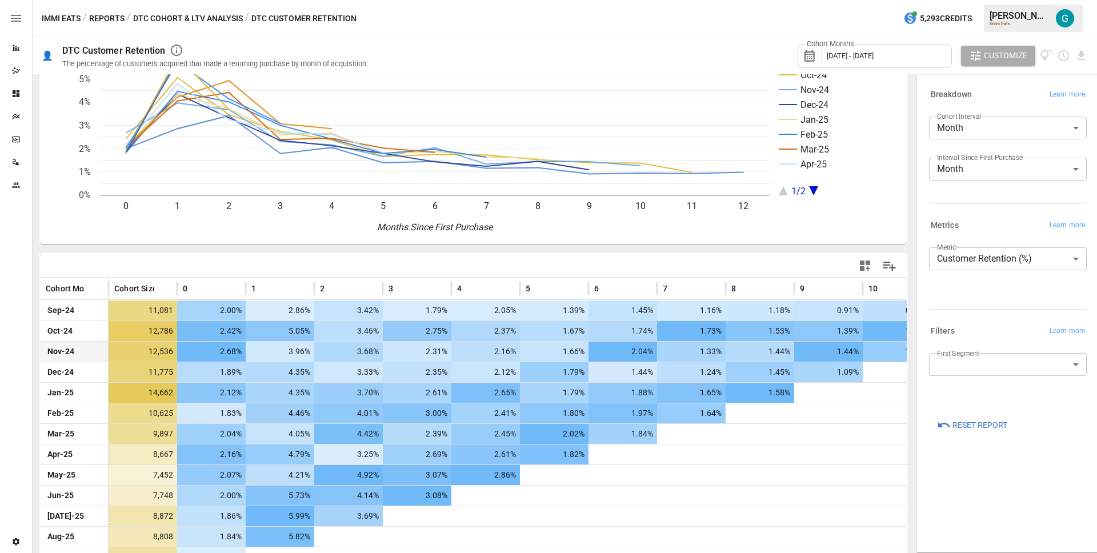
scroll to position [97, 0]
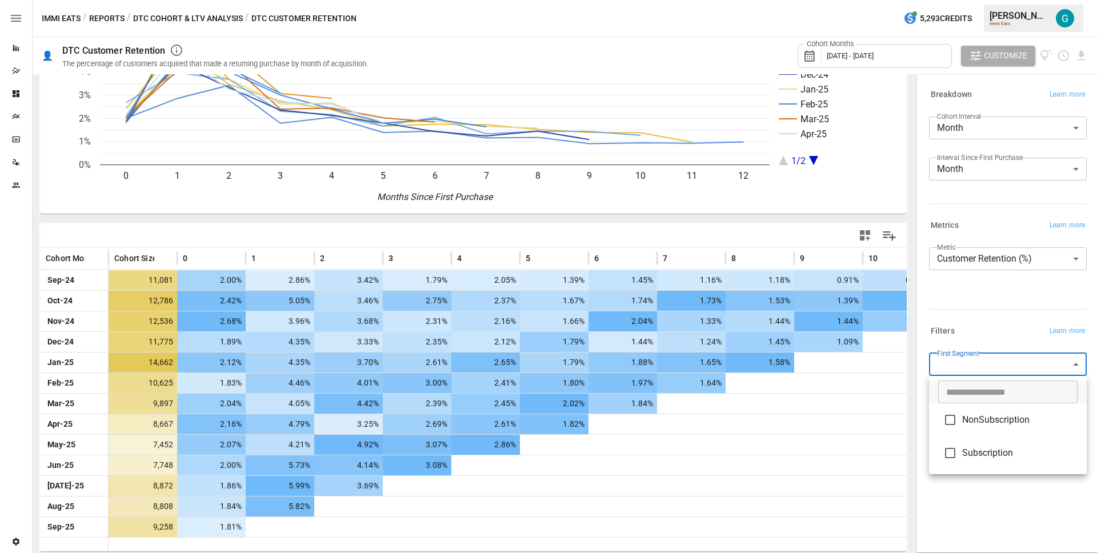
click at [977, 0] on body "Reports Dazzler Studio Dashboards Plans SmartModel ™ Data Sources Team Settings…" at bounding box center [548, 0] width 1097 height 0
click at [980, 321] on div at bounding box center [548, 276] width 1097 height 553
click at [980, 321] on div "Filters Learn more" at bounding box center [1005, 329] width 162 height 21
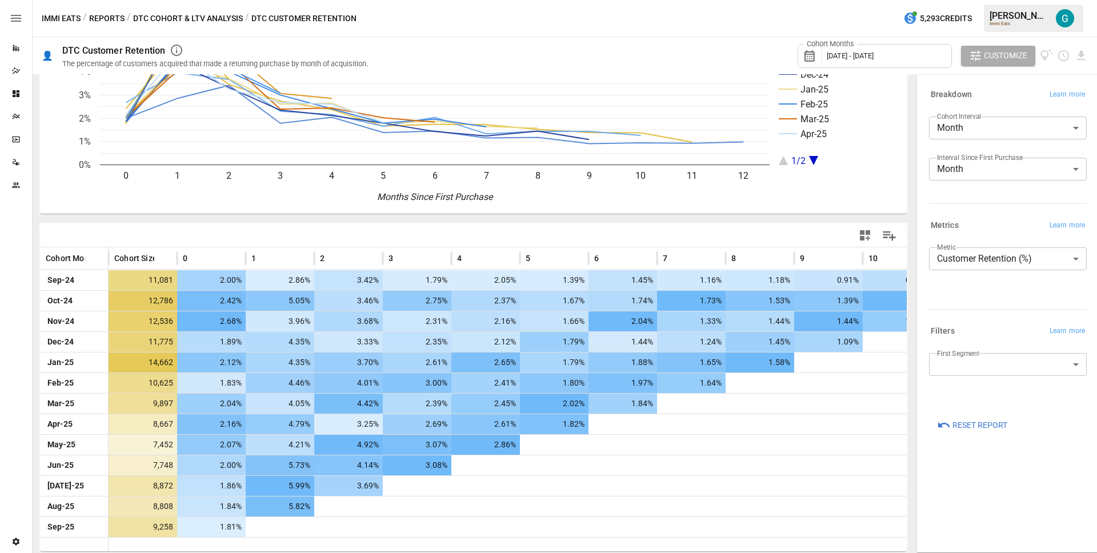
click at [113, 15] on button "Reports" at bounding box center [106, 18] width 35 height 14
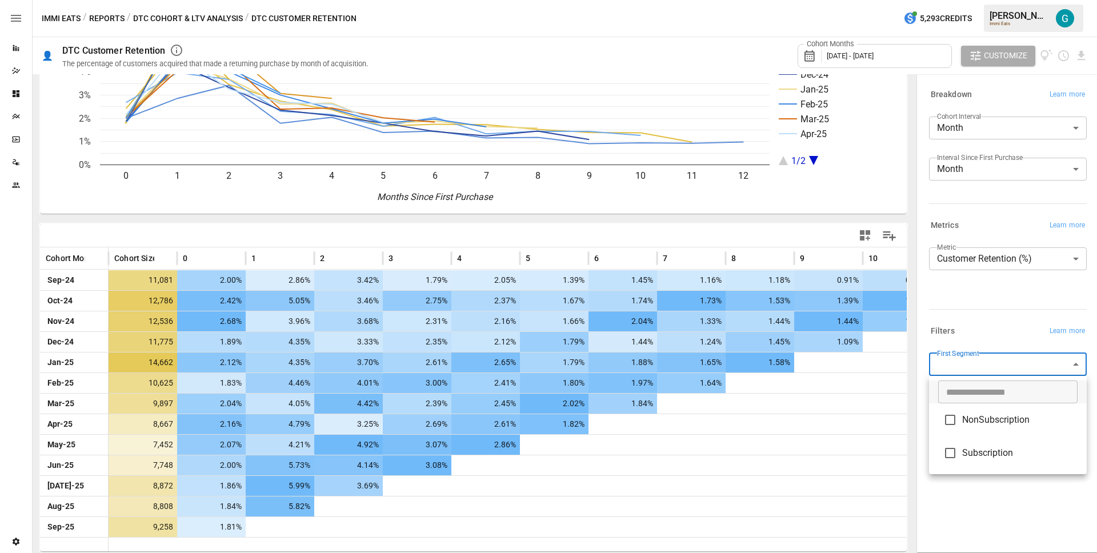
click at [969, 0] on body "Reports Dazzler Studio Dashboards Plans SmartModel ™ Data Sources Team Settings…" at bounding box center [548, 0] width 1097 height 0
drag, startPoint x: 973, startPoint y: 428, endPoint x: 972, endPoint y: 368, distance: 59.4
click at [973, 428] on li "NonSubscription" at bounding box center [1008, 419] width 158 height 33
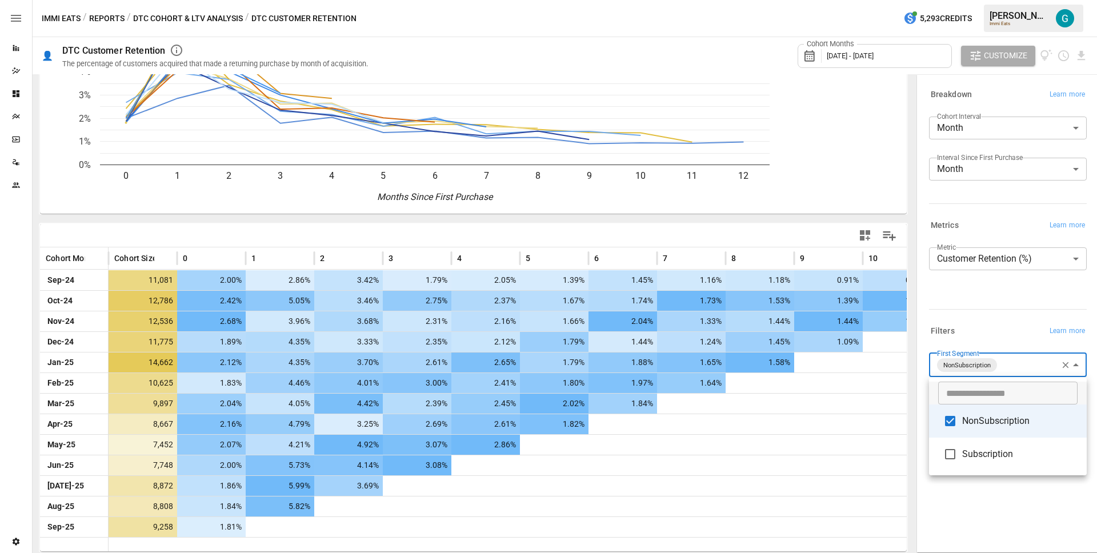
click at [977, 303] on div at bounding box center [548, 276] width 1097 height 553
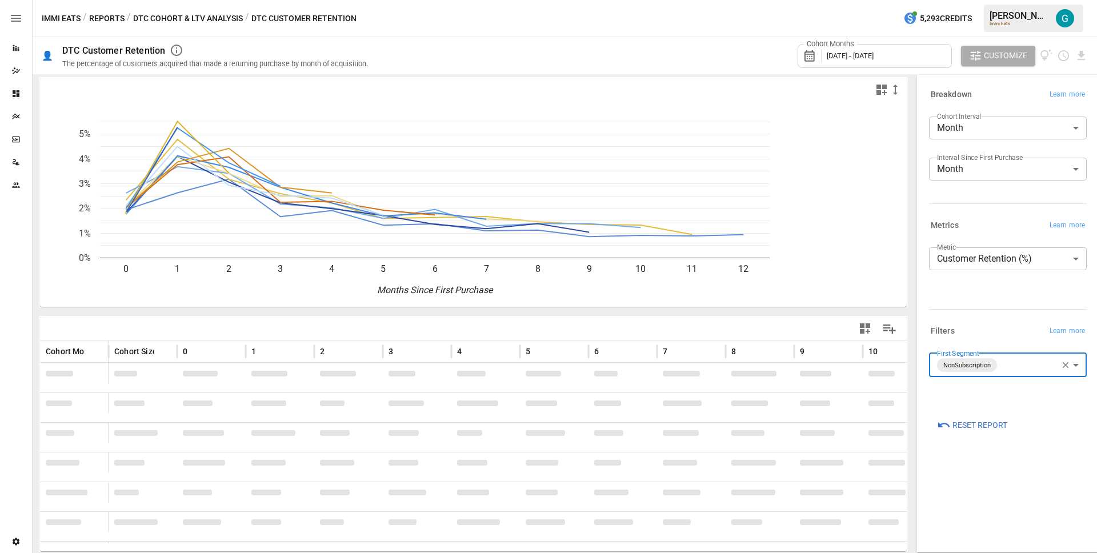
scroll to position [97, 0]
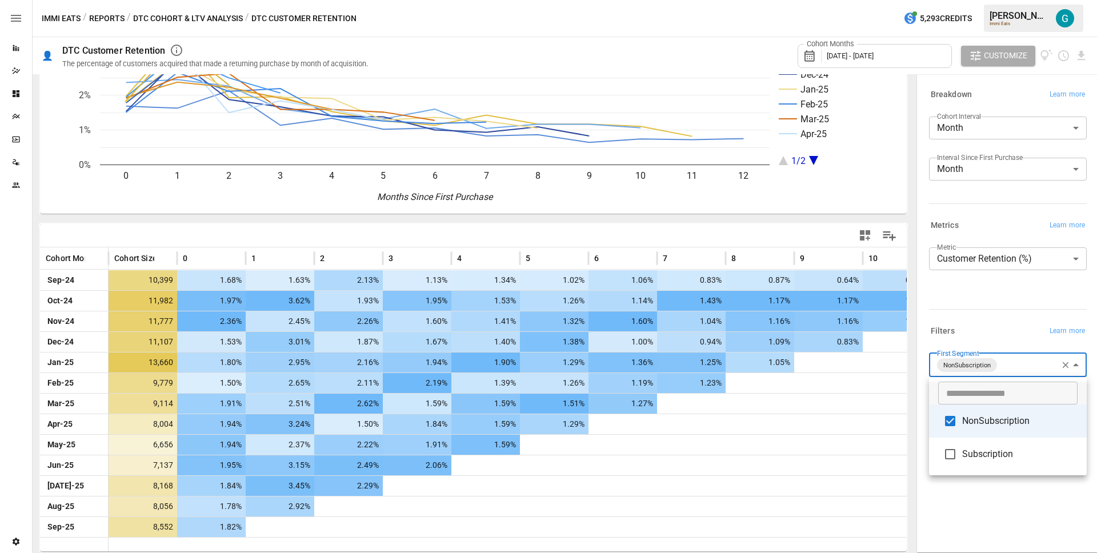
click at [1008, 0] on body "Reports Dazzler Studio Dashboards Plans SmartModel ™ Data Sources Team Settings…" at bounding box center [548, 0] width 1097 height 0
click at [1013, 455] on span "Subscription" at bounding box center [1019, 454] width 115 height 14
type input "**********"
click at [985, 320] on div at bounding box center [548, 276] width 1097 height 553
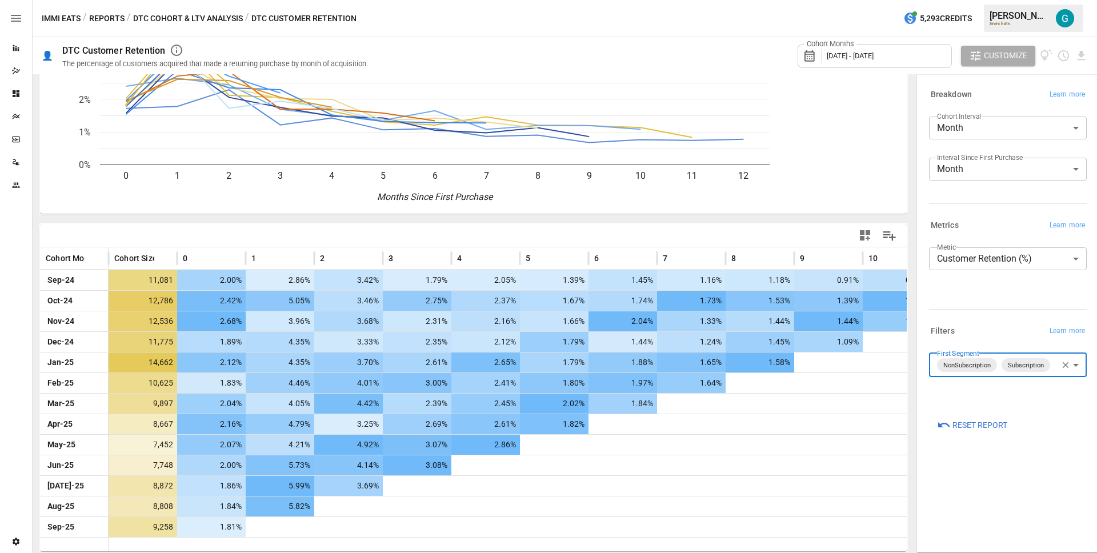
scroll to position [97, 0]
